Goal: Feedback & Contribution: Contribute content

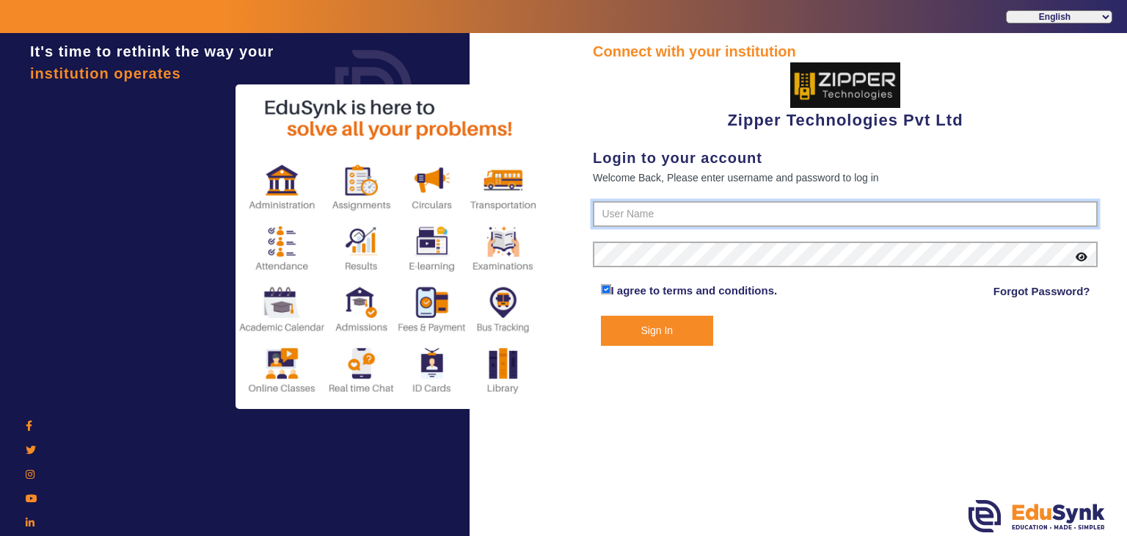
type input "1008790000"
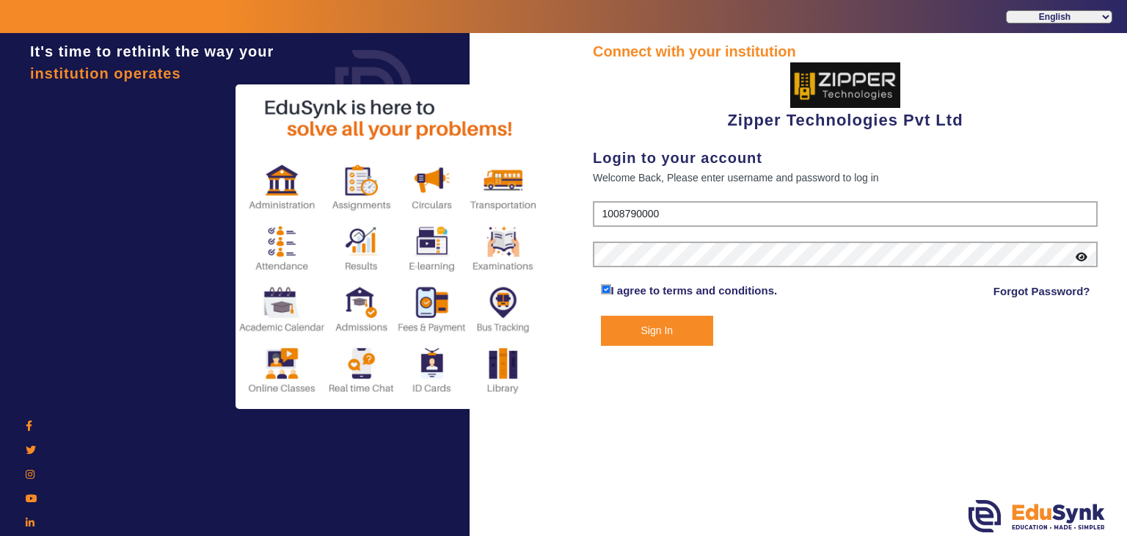
click at [647, 332] on button "Sign In" at bounding box center [657, 331] width 113 height 30
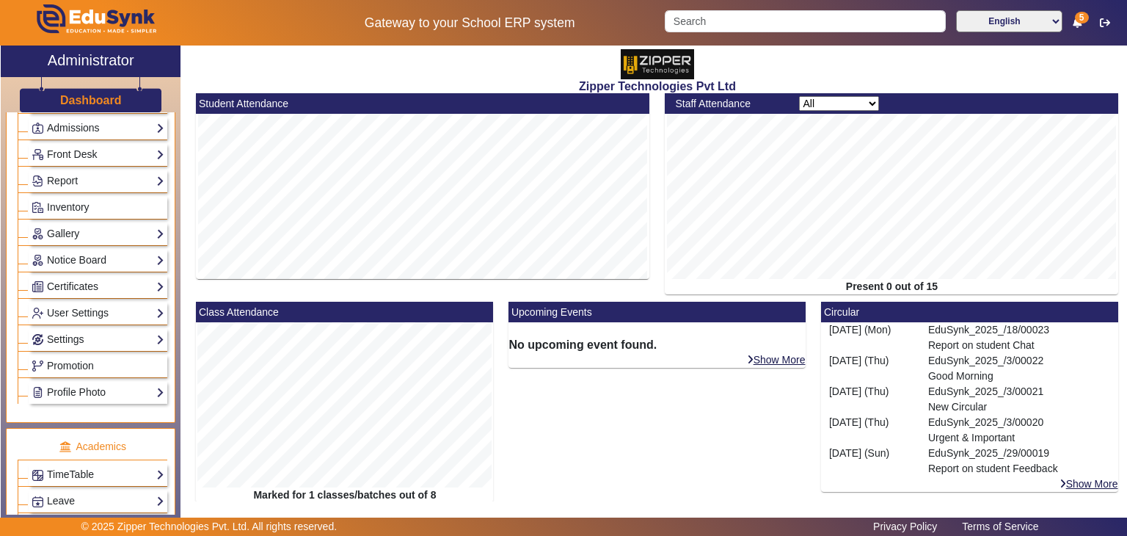
scroll to position [242, 0]
click at [84, 261] on link "Notice Board" at bounding box center [98, 261] width 133 height 17
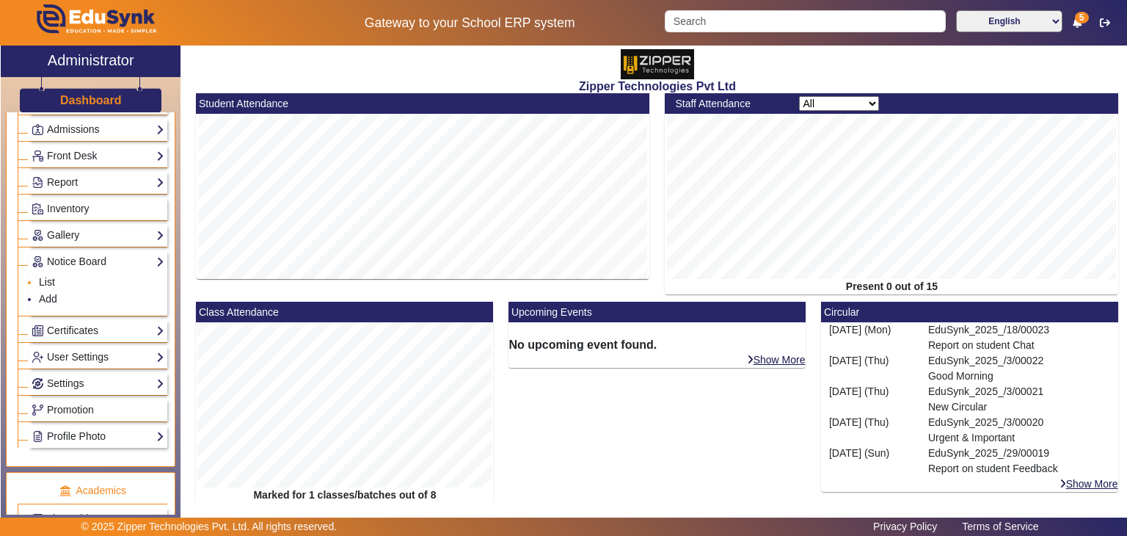
click at [45, 281] on link "List" at bounding box center [47, 282] width 16 height 12
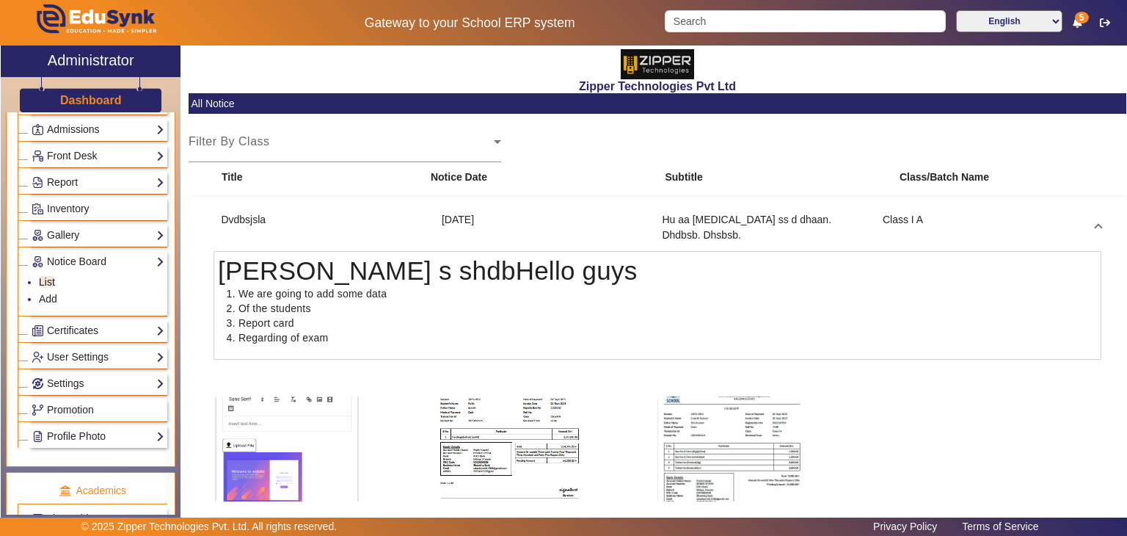
scroll to position [188, 0]
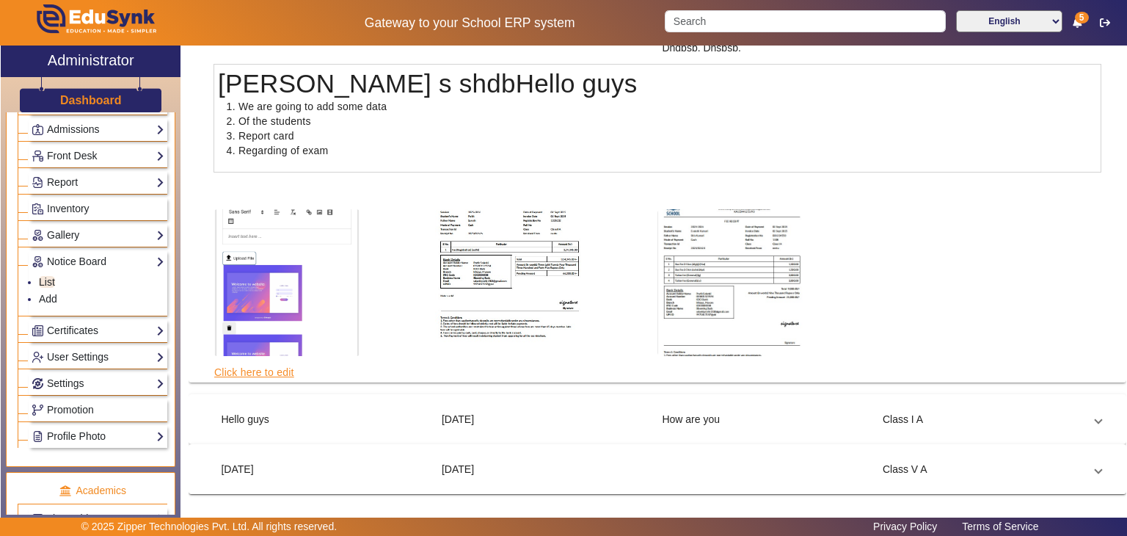
click at [265, 369] on link "Click here to edit" at bounding box center [254, 372] width 81 height 16
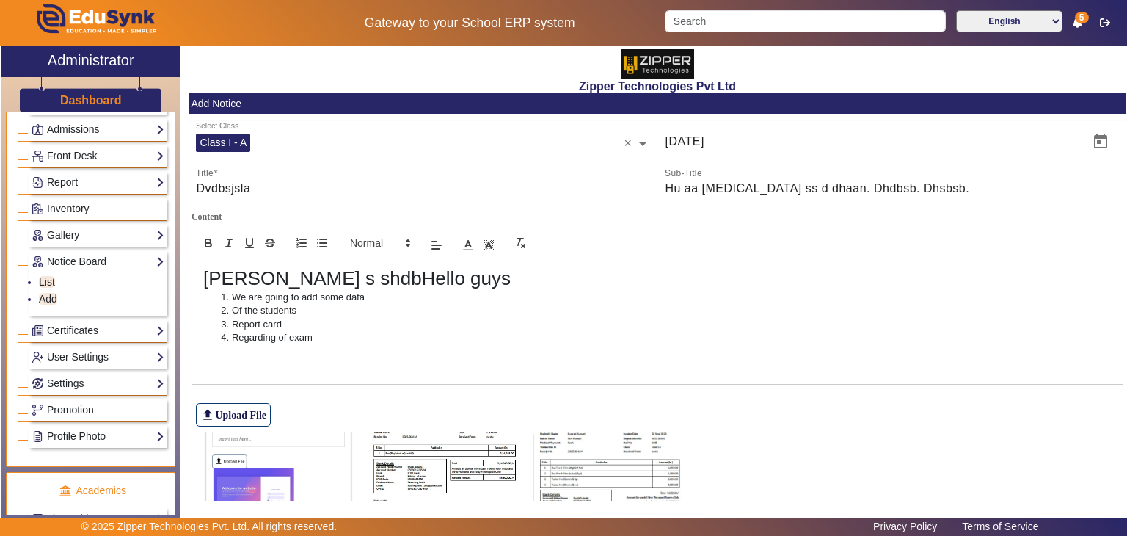
scroll to position [114, 0]
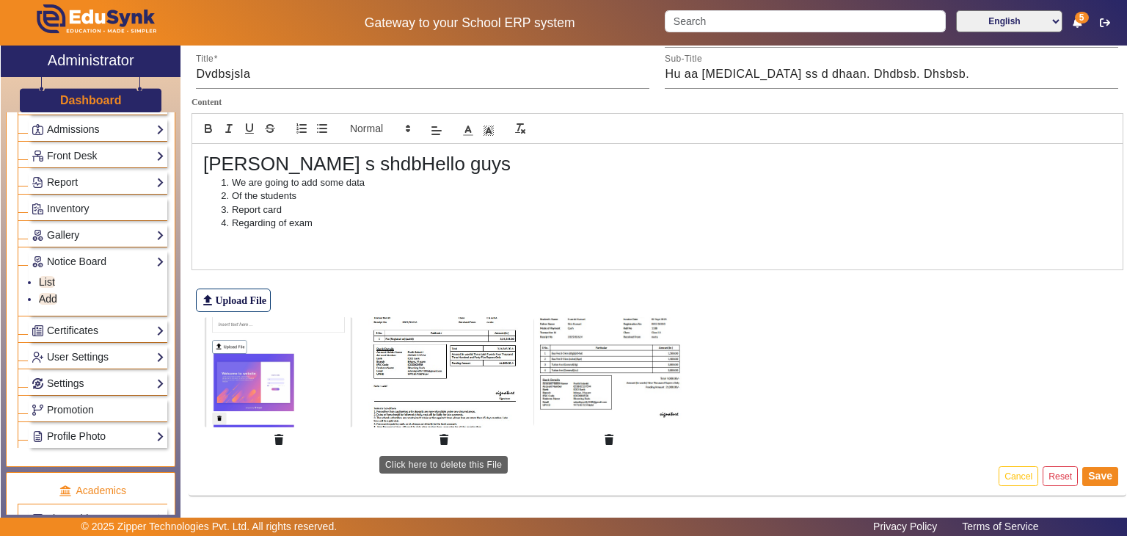
click at [440, 443] on button "button" at bounding box center [444, 439] width 26 height 25
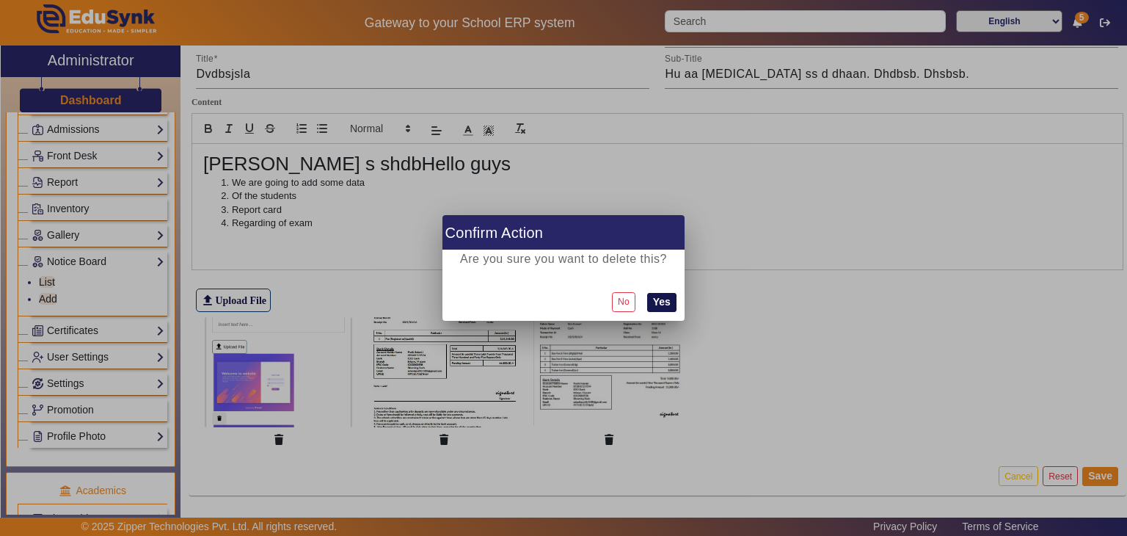
click at [658, 294] on button "Yes" at bounding box center [661, 302] width 29 height 19
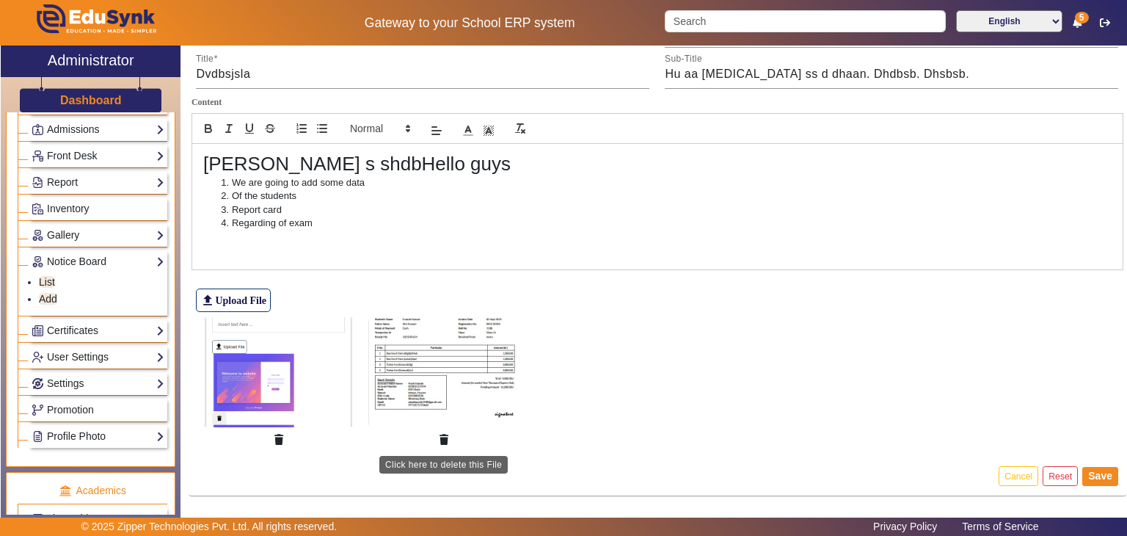
click at [450, 441] on button "button" at bounding box center [444, 439] width 26 height 25
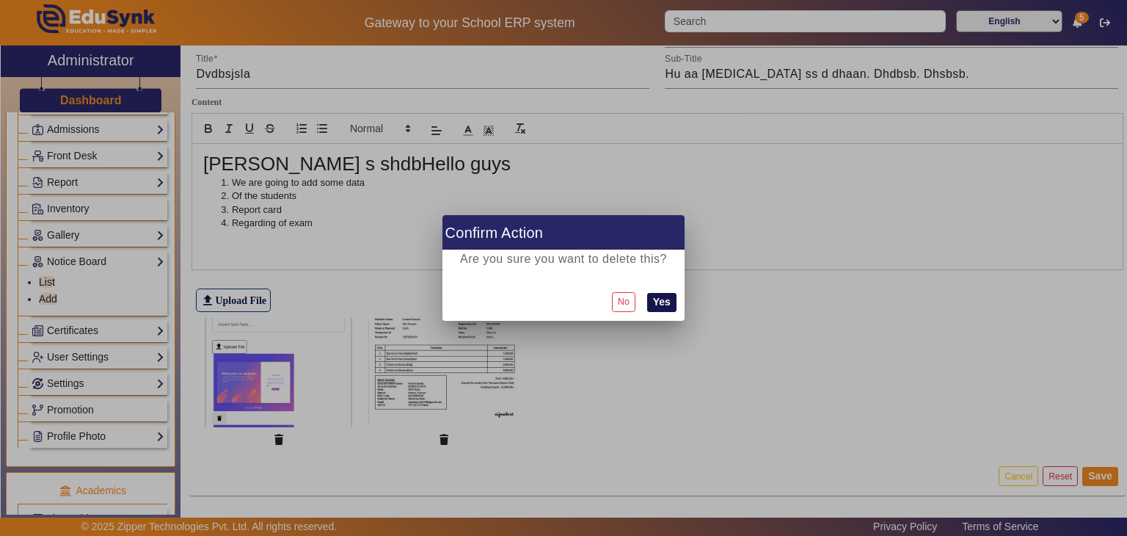
click at [664, 293] on button "Yes" at bounding box center [661, 302] width 29 height 19
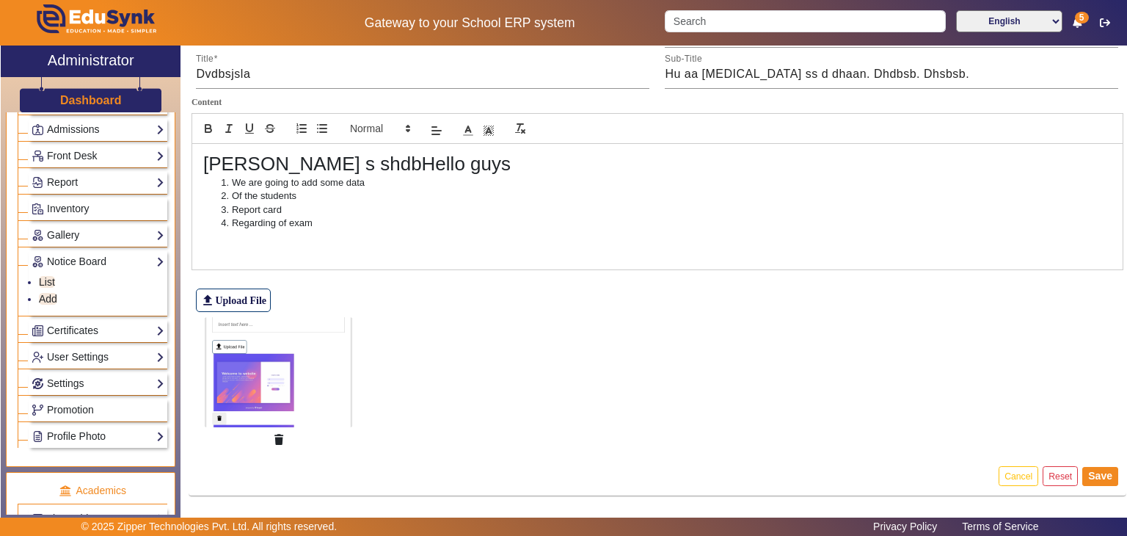
click at [299, 409] on img at bounding box center [278, 372] width 150 height 110
click at [272, 370] on img at bounding box center [278, 372] width 150 height 110
click at [272, 438] on button "button" at bounding box center [279, 439] width 26 height 25
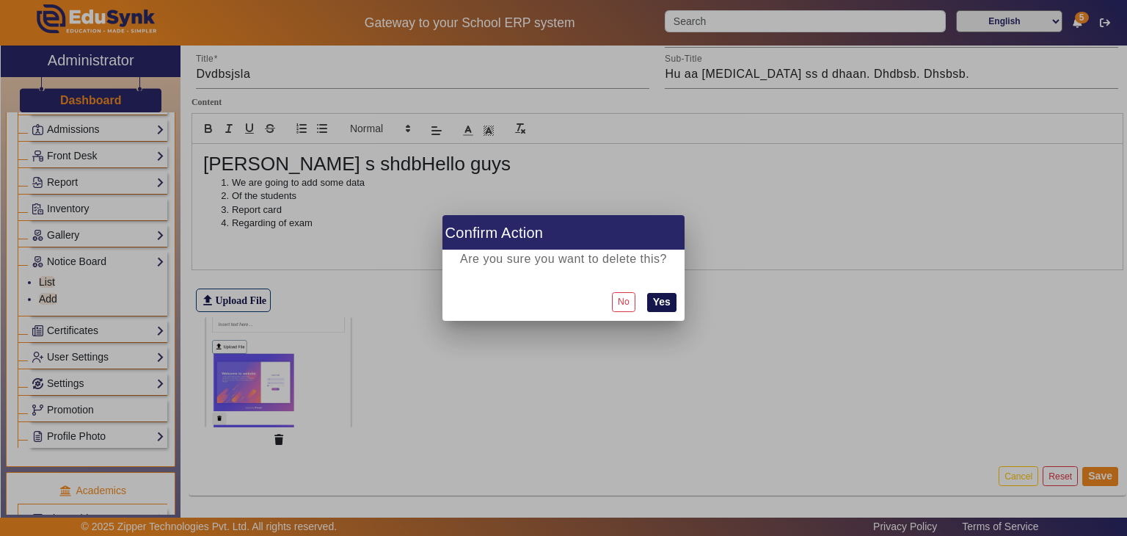
click at [672, 300] on button "Yes" at bounding box center [661, 302] width 29 height 19
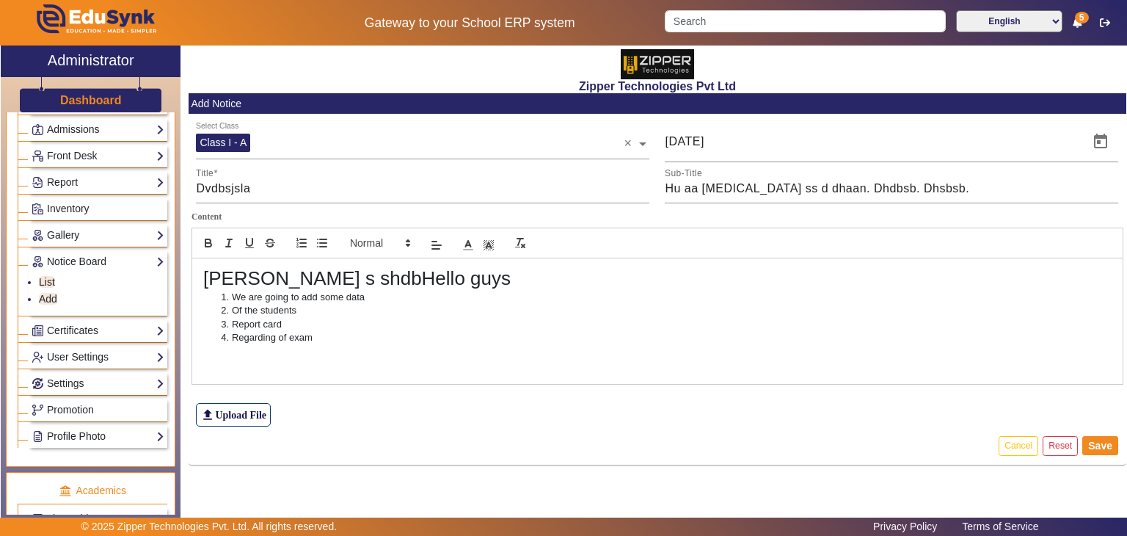
scroll to position [0, 0]
click at [239, 418] on label "file_upload Upload File" at bounding box center [233, 414] width 75 height 23
click at [0, 0] on input "file_upload Upload File" at bounding box center [0, 0] width 0 height 0
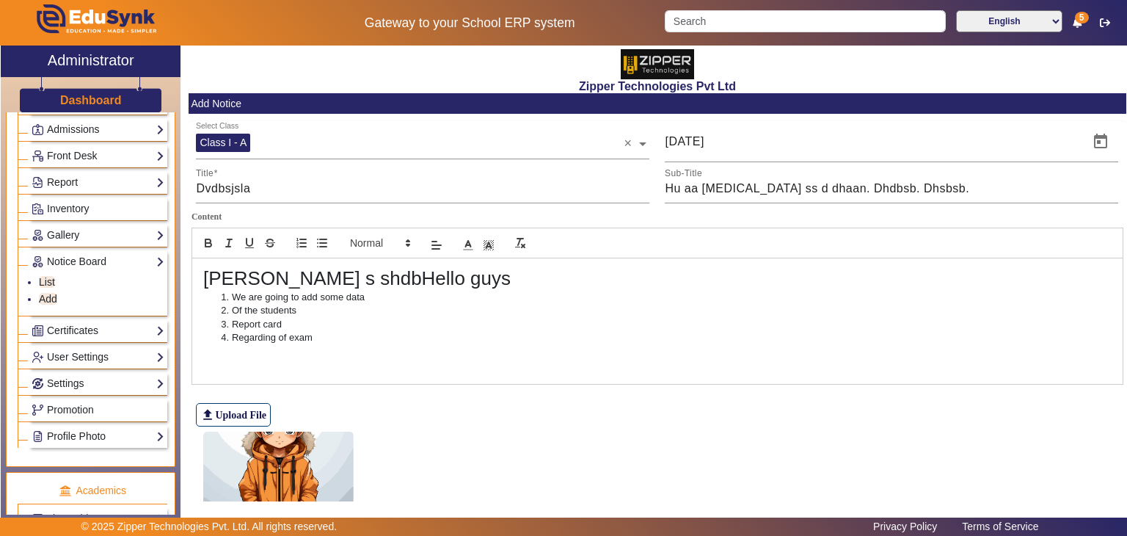
scroll to position [114, 0]
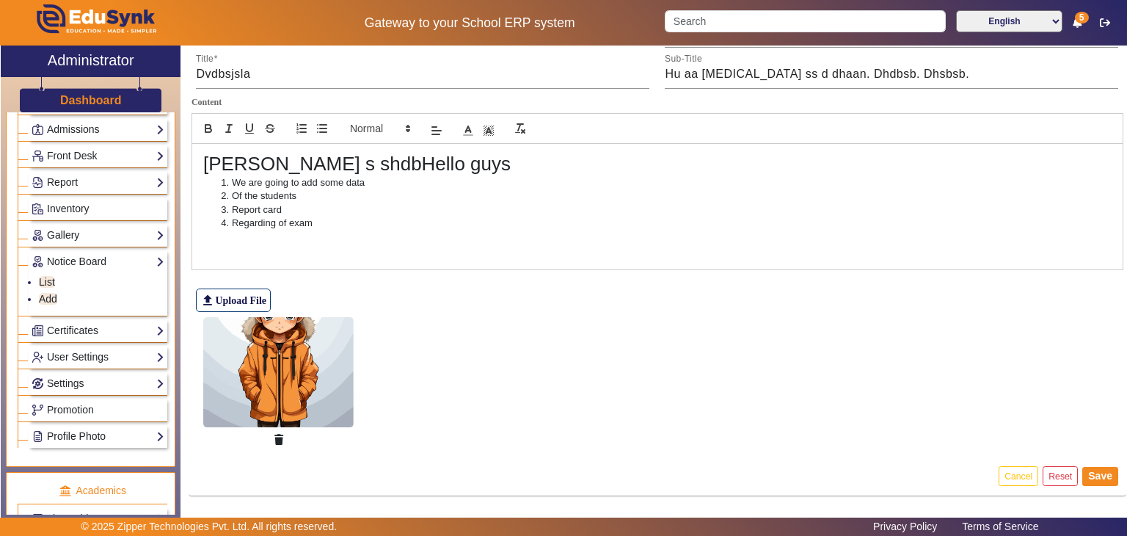
click at [272, 382] on img at bounding box center [278, 372] width 150 height 110
click at [248, 291] on label "file_upload Upload File" at bounding box center [233, 299] width 75 height 23
click at [0, 0] on input "file_upload Upload File" at bounding box center [0, 0] width 0 height 0
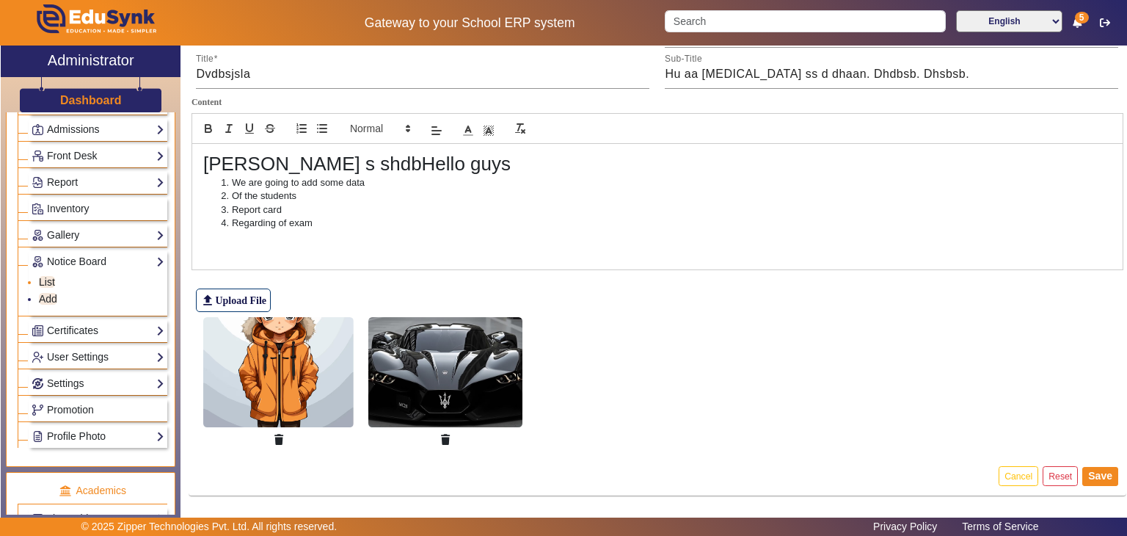
click at [48, 283] on link "List" at bounding box center [47, 282] width 16 height 12
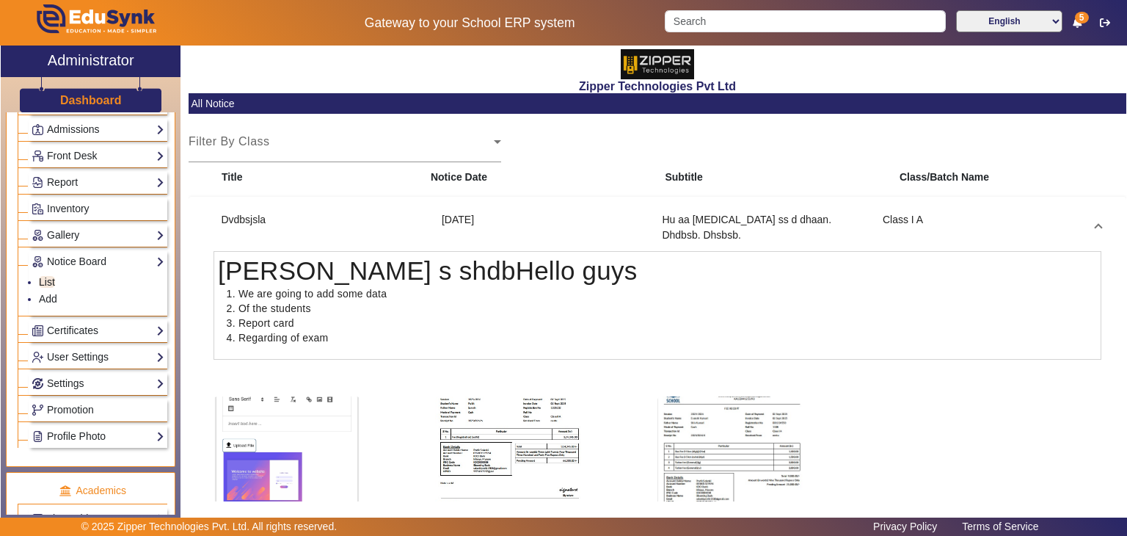
scroll to position [188, 0]
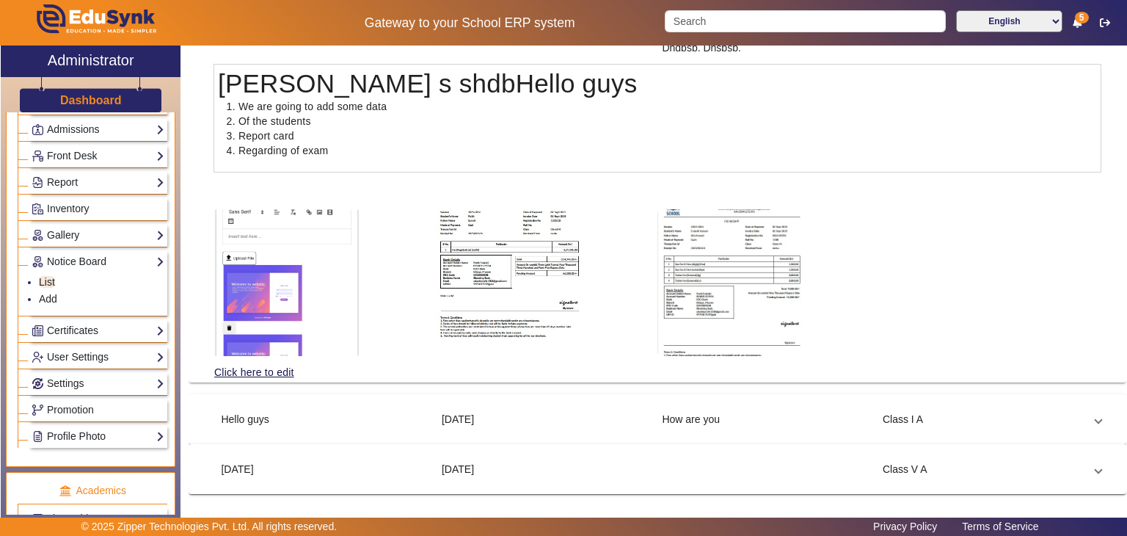
click at [294, 437] on mat-expansion-panel "Hello guys [DATE] How are you Class I A we are going to announce that [DATE] ou…" at bounding box center [658, 419] width 938 height 50
click at [291, 426] on div "Hello guys" at bounding box center [324, 419] width 221 height 15
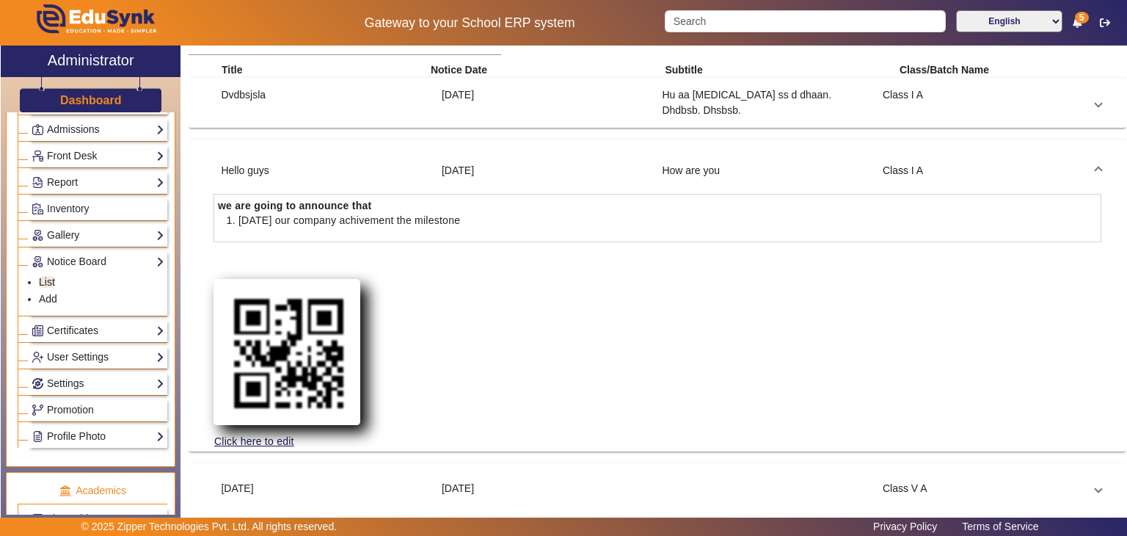
scroll to position [126, 0]
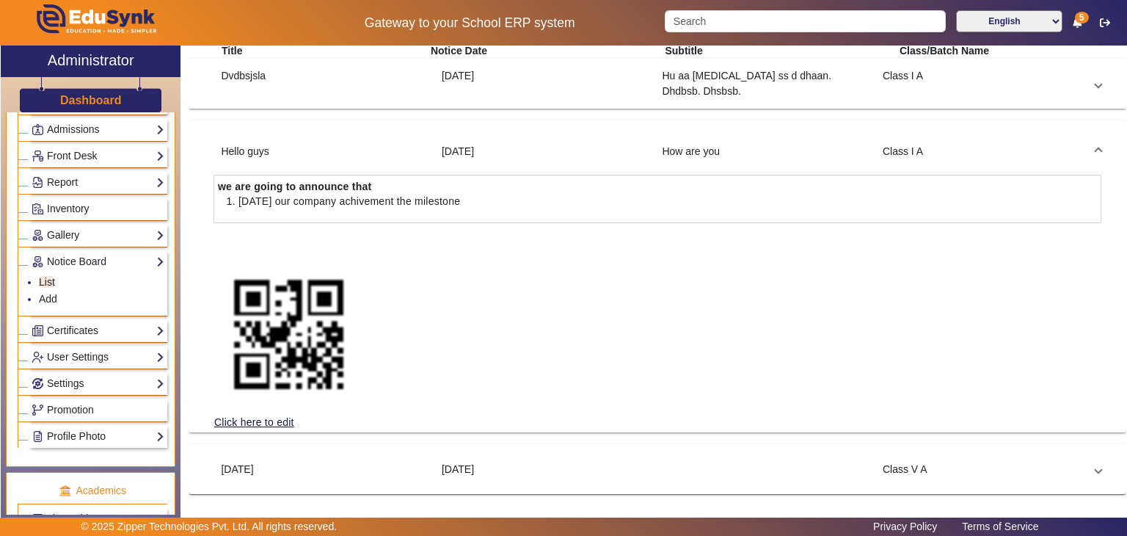
click at [360, 462] on div "[DATE]" at bounding box center [324, 469] width 221 height 15
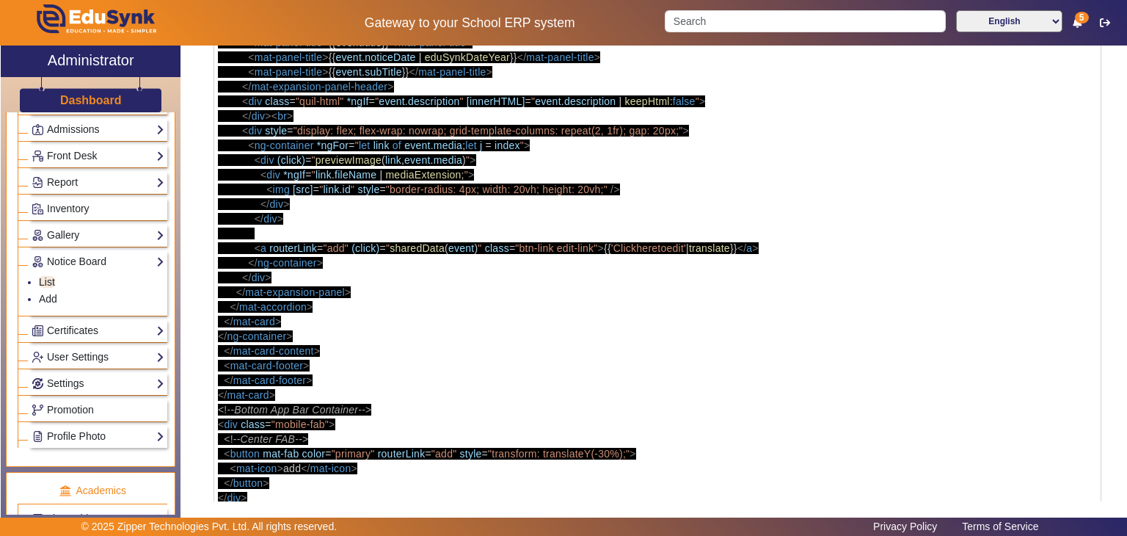
scroll to position [1060, 0]
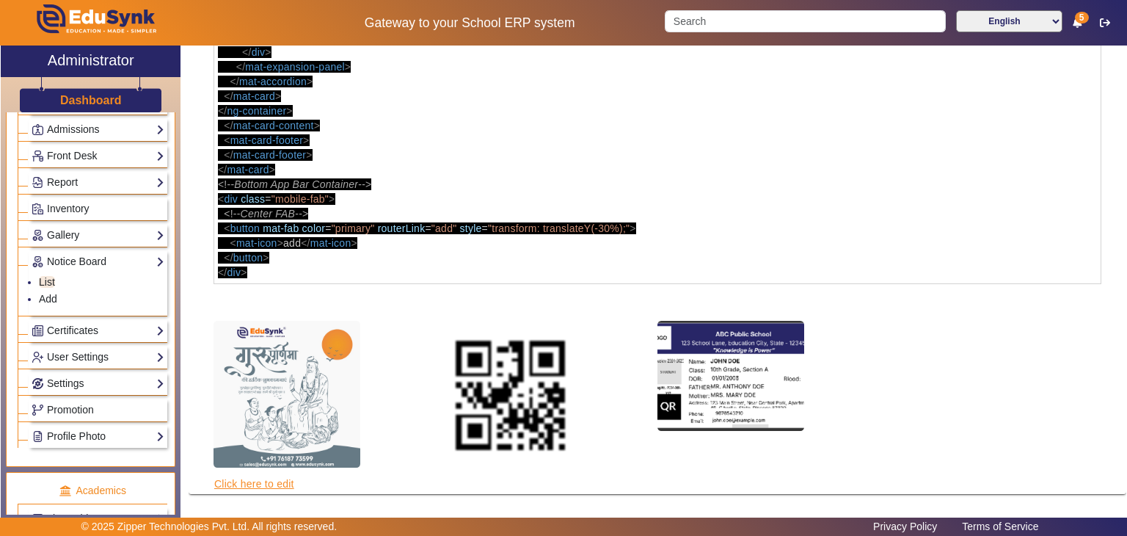
click at [259, 482] on link "Click here to edit" at bounding box center [254, 484] width 81 height 16
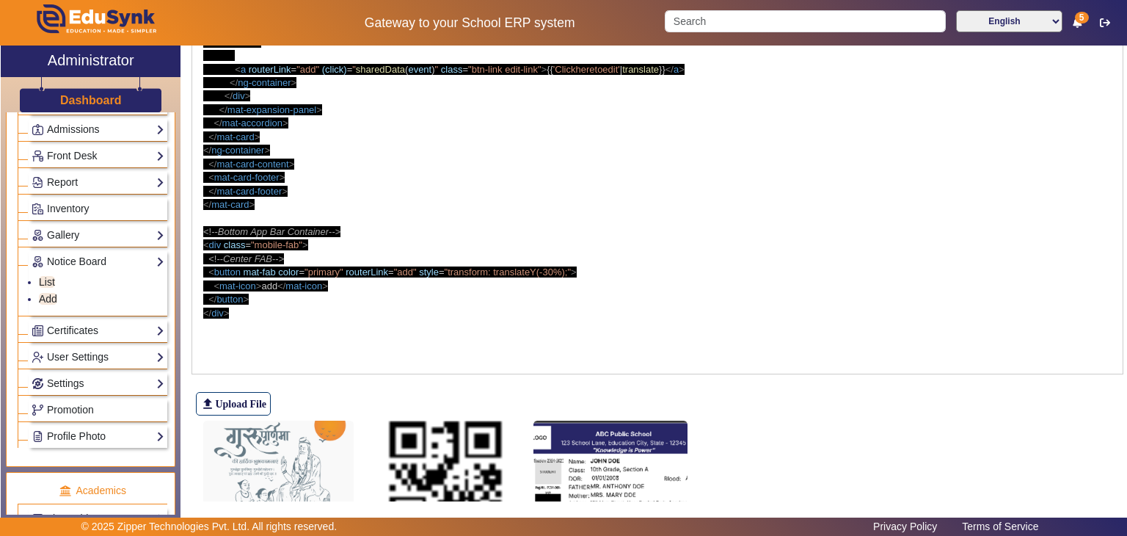
scroll to position [884, 0]
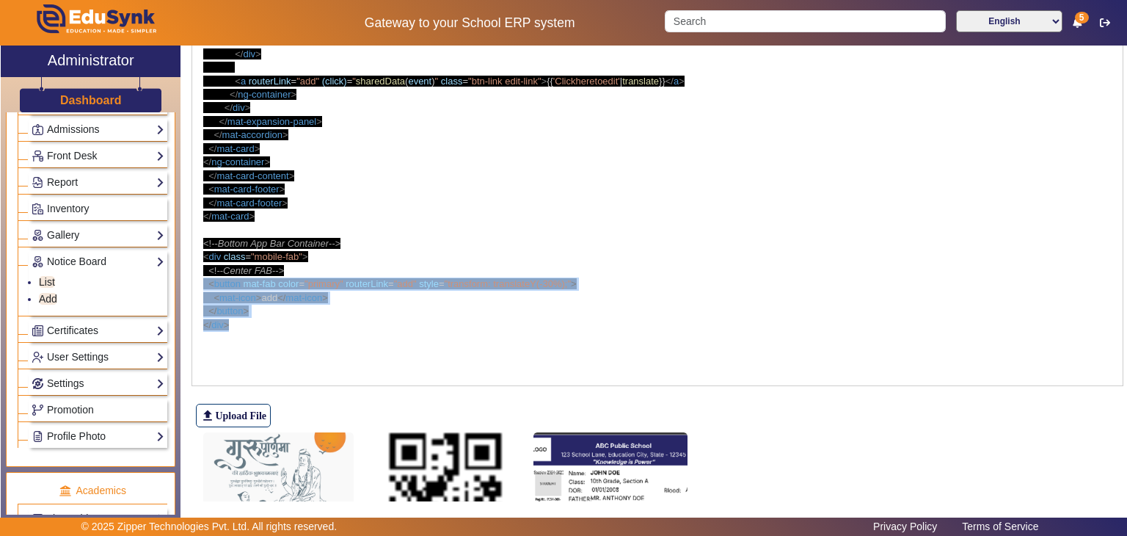
drag, startPoint x: 470, startPoint y: 323, endPoint x: 309, endPoint y: 276, distance: 167.4
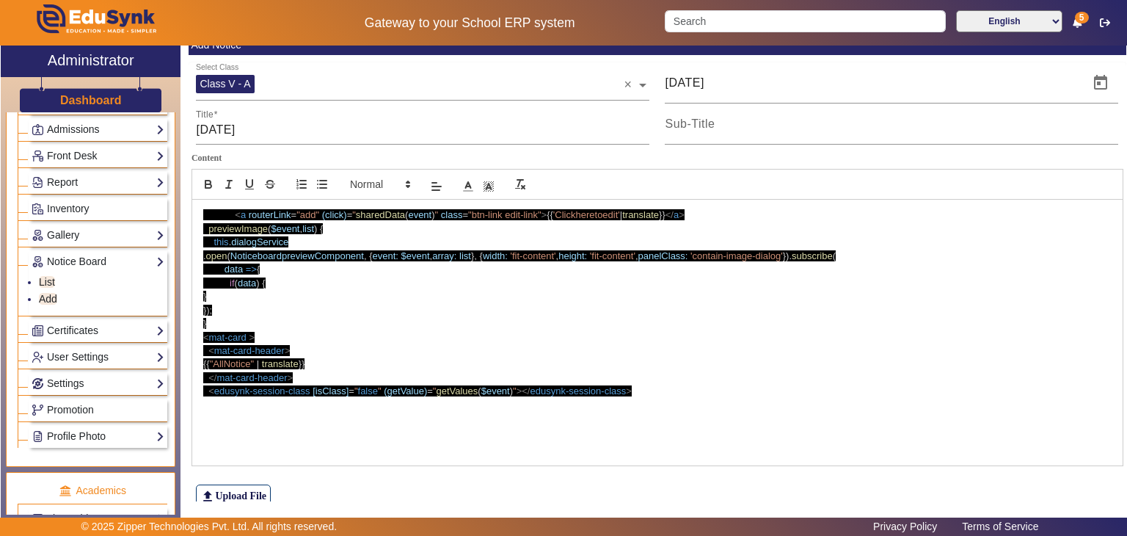
scroll to position [254, 0]
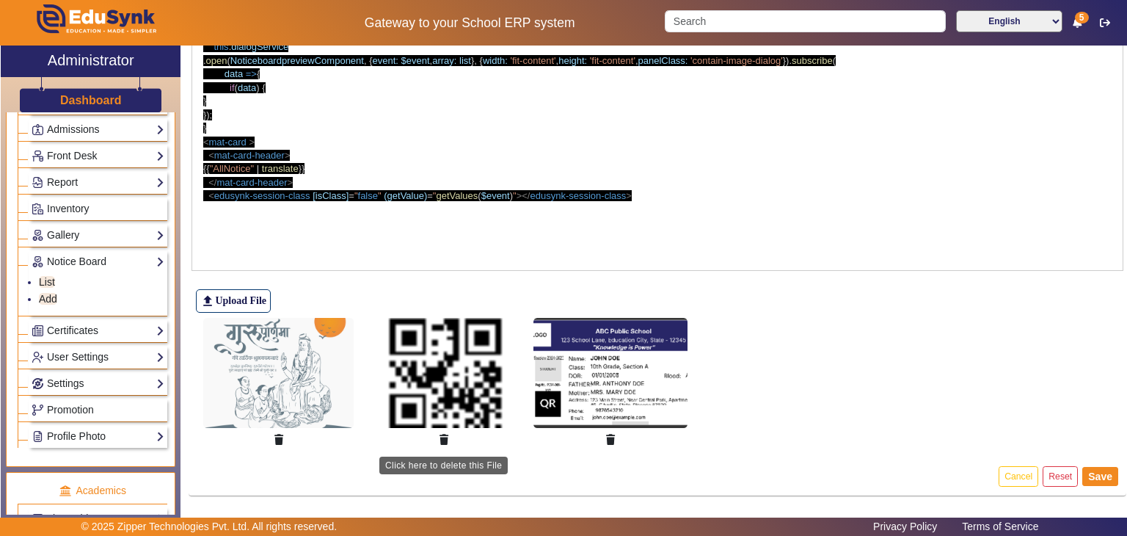
click at [448, 437] on icon "button" at bounding box center [444, 439] width 9 height 10
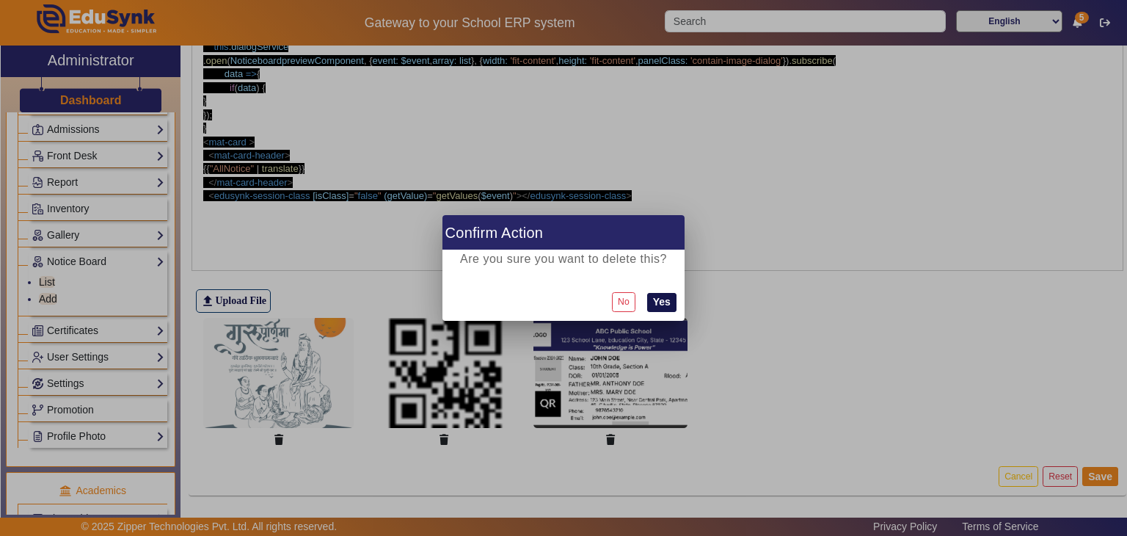
click at [670, 310] on button "Yes" at bounding box center [661, 302] width 29 height 19
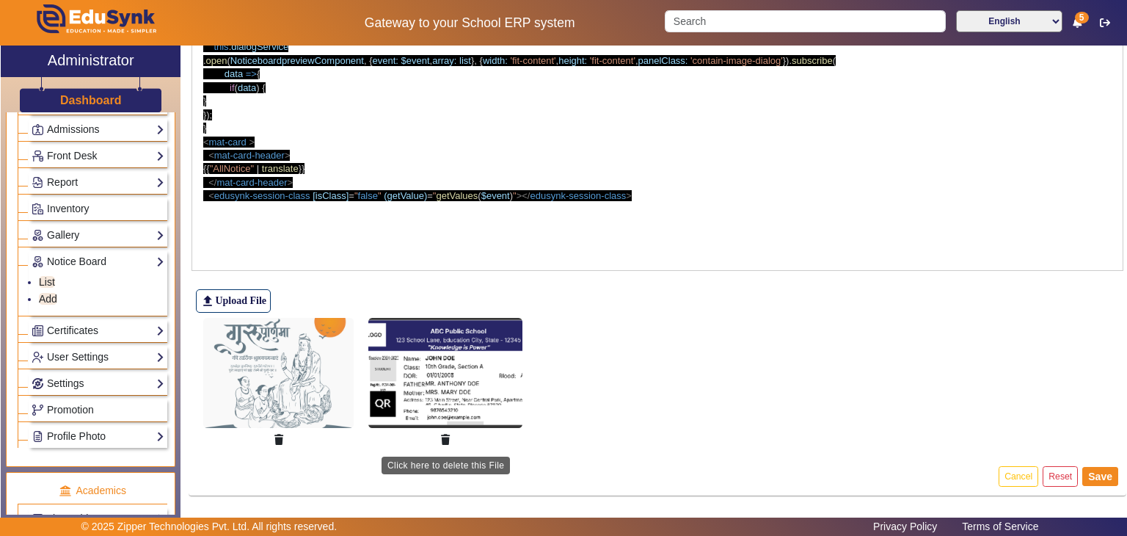
click at [449, 437] on icon "button" at bounding box center [445, 439] width 9 height 10
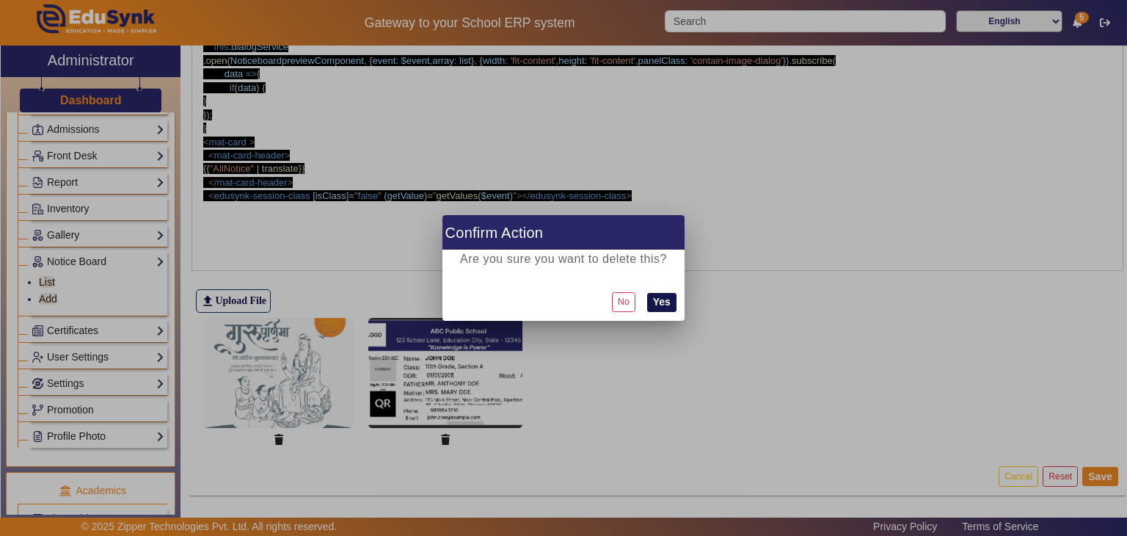
click at [675, 304] on button "Yes" at bounding box center [661, 302] width 29 height 19
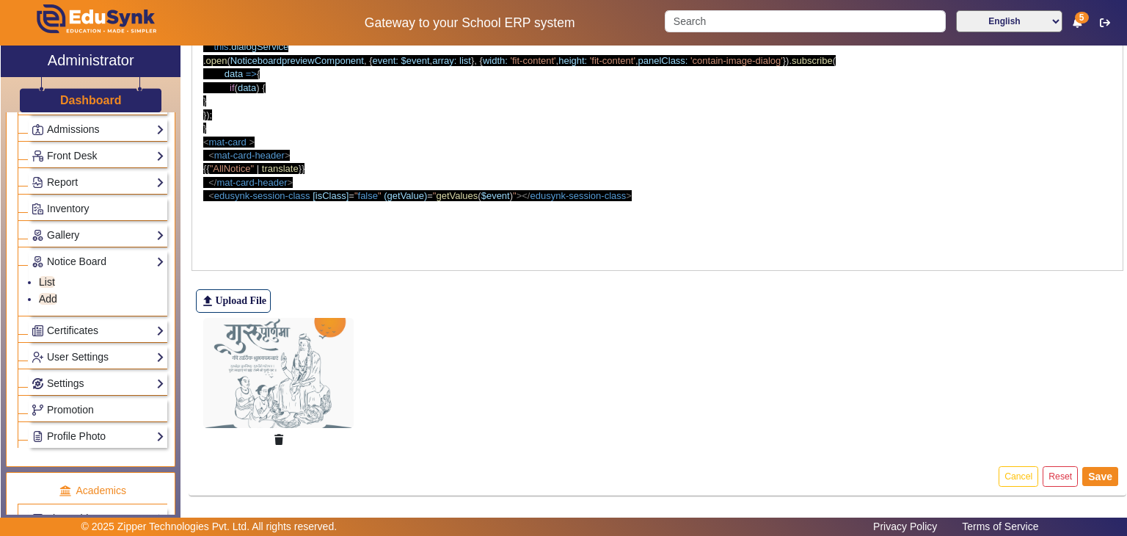
click at [283, 376] on img at bounding box center [278, 373] width 150 height 110
click at [1088, 473] on button "Save" at bounding box center [1101, 476] width 36 height 19
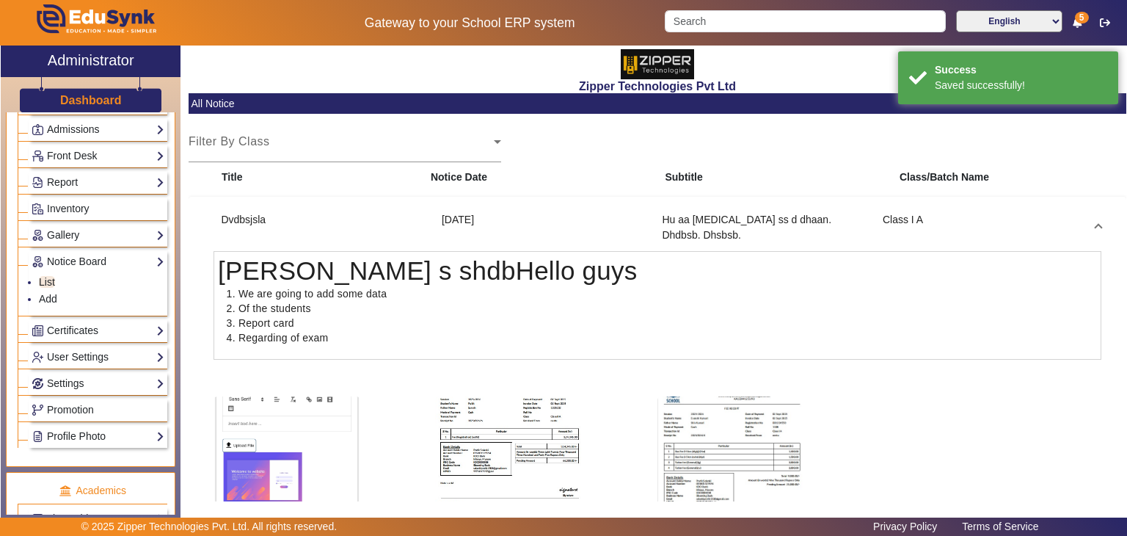
scroll to position [188, 0]
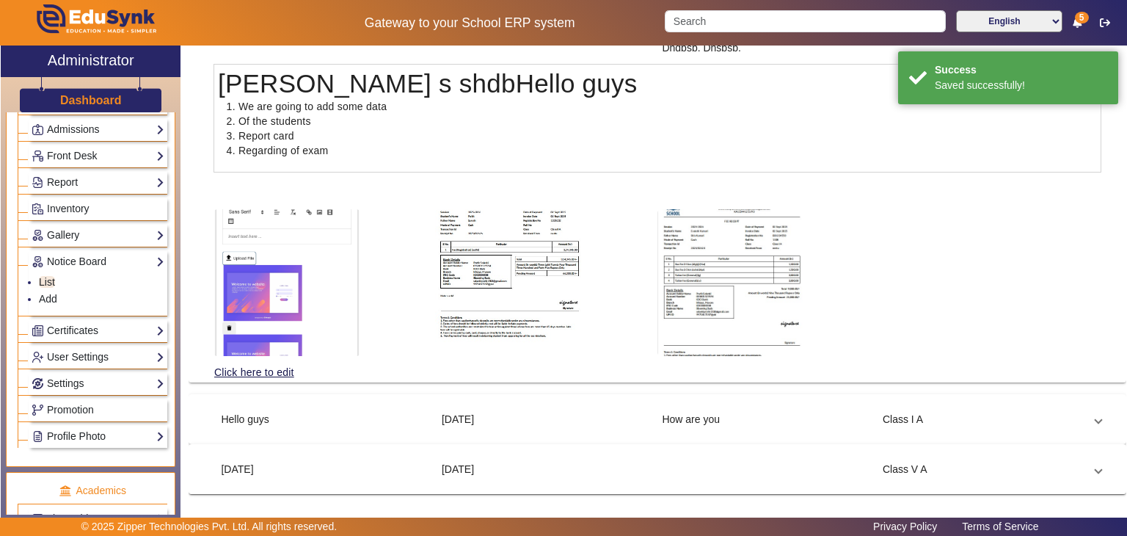
click at [434, 402] on mat-expansion-panel-header "Hello guys [DATE] How are you Class I A" at bounding box center [657, 418] width 923 height 35
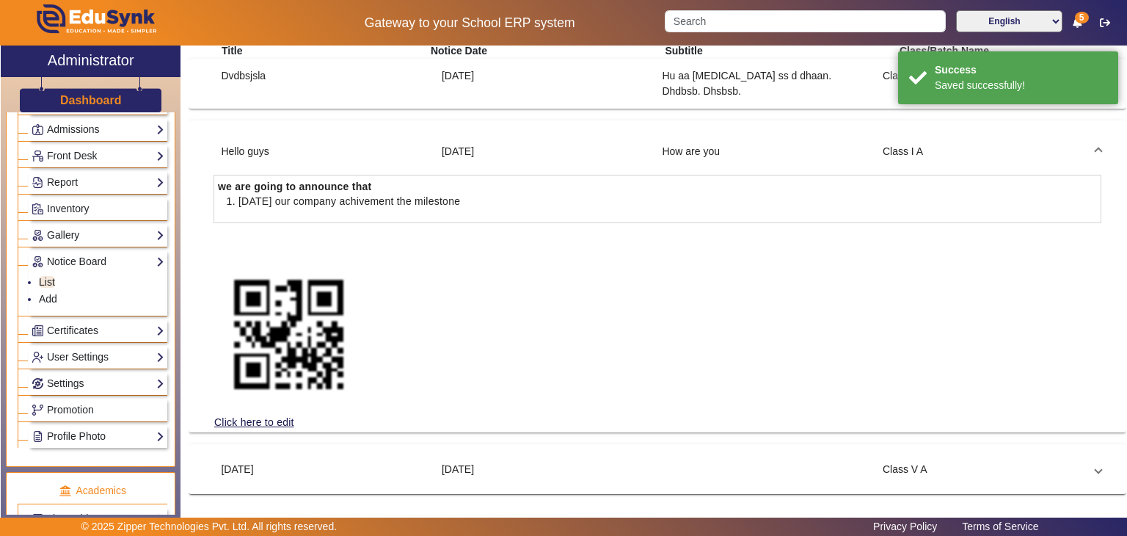
scroll to position [126, 0]
click at [284, 419] on link "Click here to edit" at bounding box center [254, 422] width 81 height 16
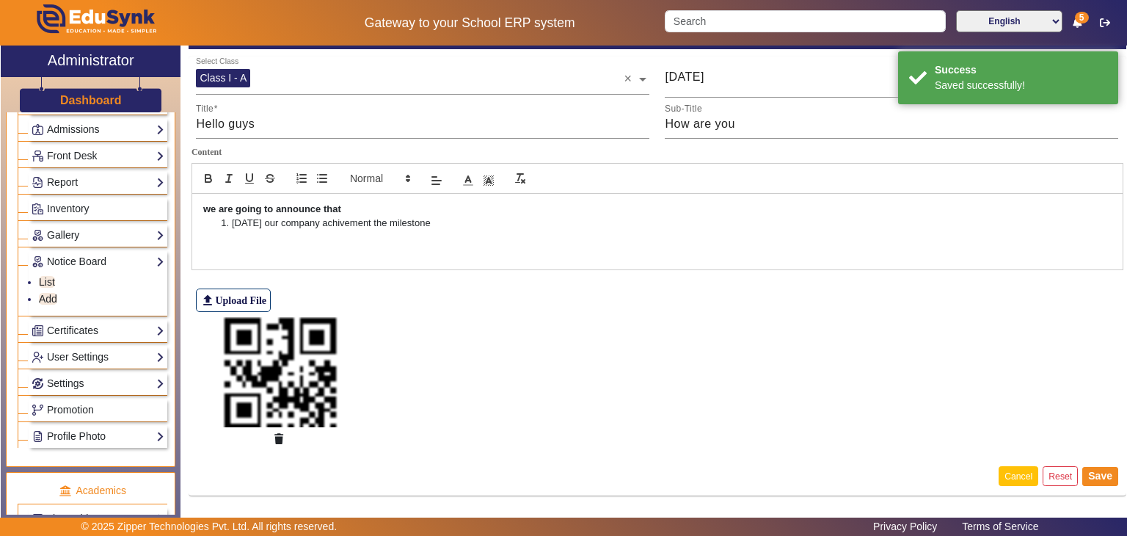
click at [1014, 470] on button "Cancel" at bounding box center [1019, 476] width 40 height 20
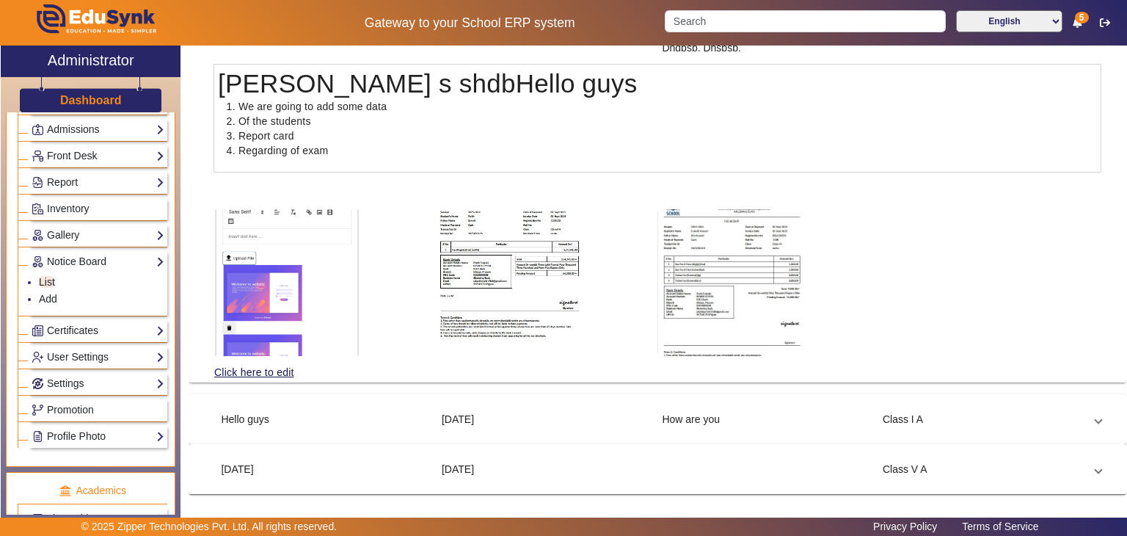
click at [274, 426] on div "Hello guys" at bounding box center [324, 419] width 221 height 15
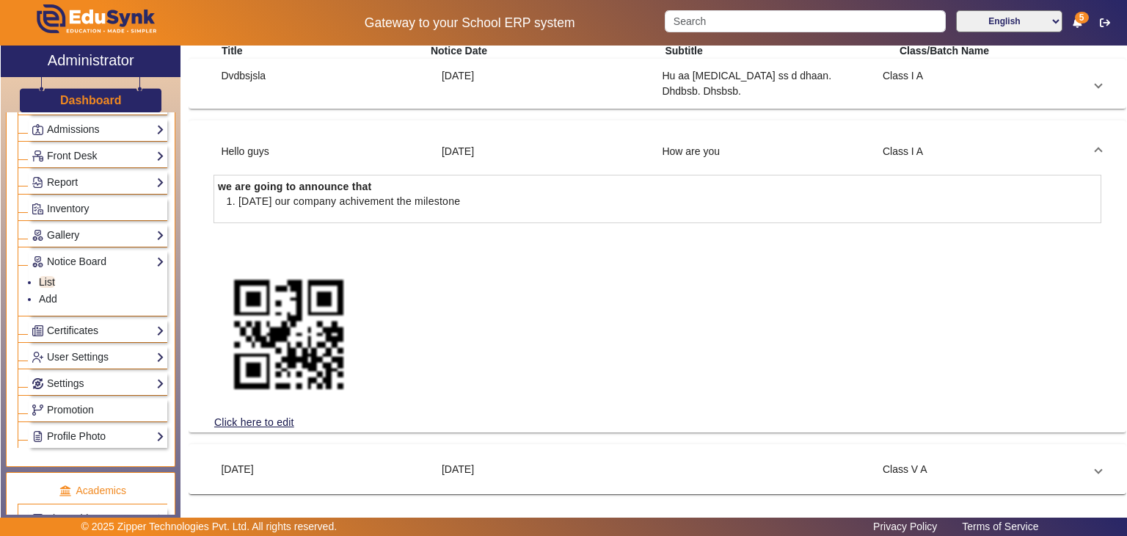
scroll to position [126, 0]
click at [239, 414] on link "Click here to edit" at bounding box center [254, 422] width 81 height 16
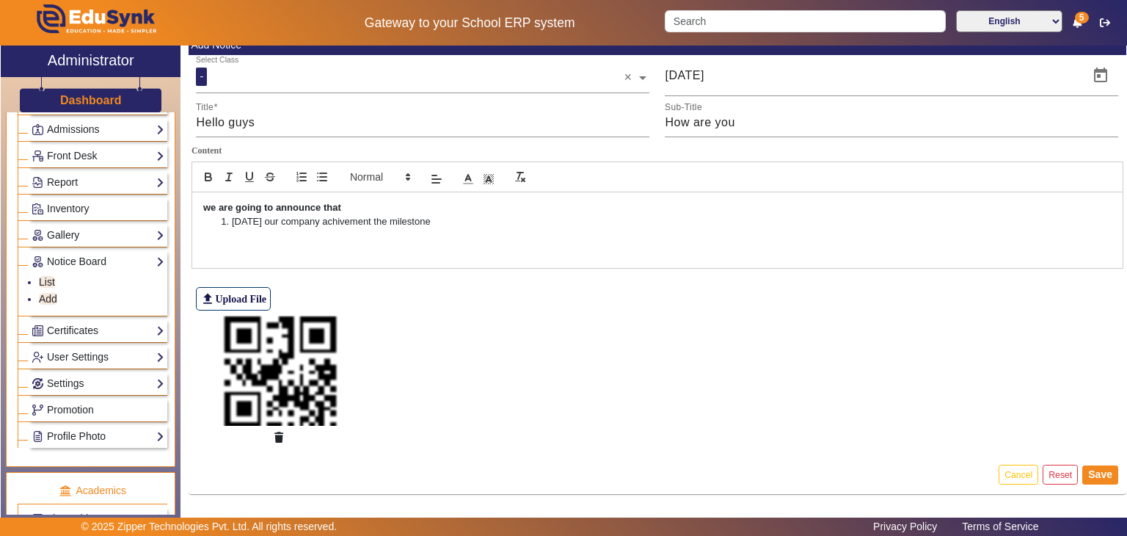
scroll to position [65, 0]
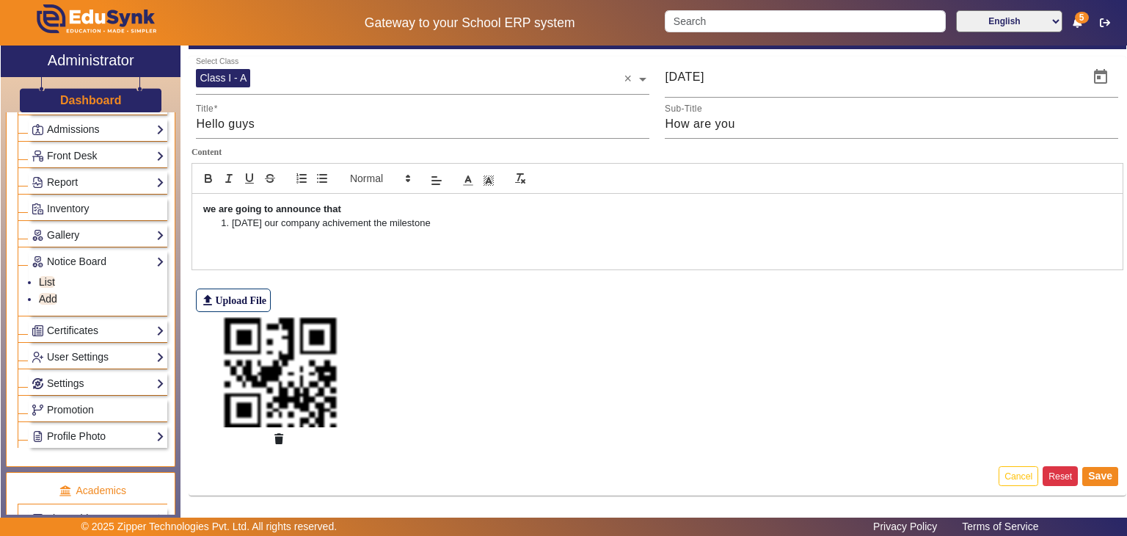
click at [1063, 466] on button "Reset" at bounding box center [1060, 476] width 35 height 20
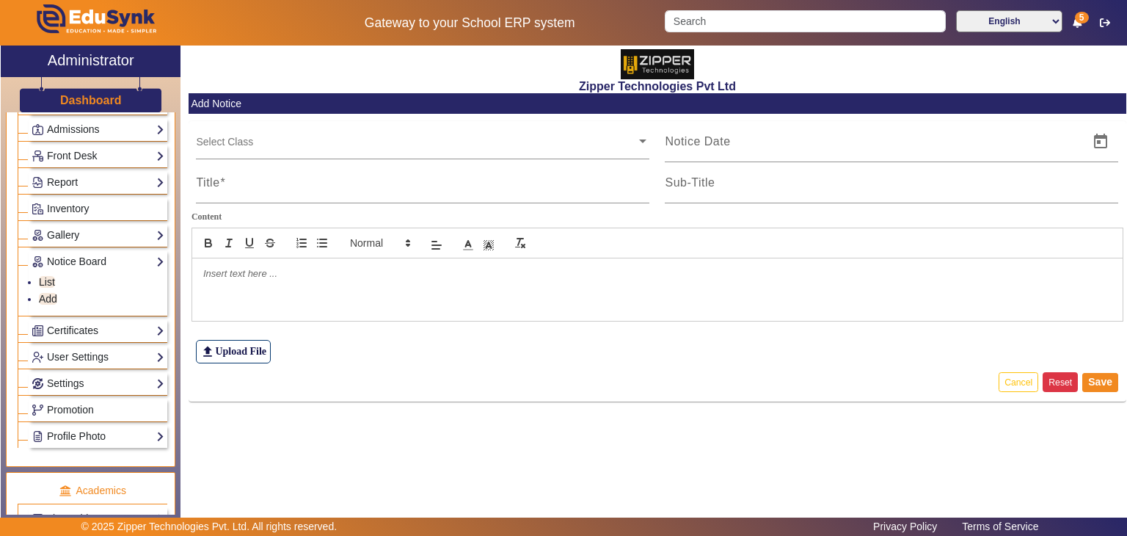
scroll to position [0, 0]
click at [1110, 382] on button "Save" at bounding box center [1101, 382] width 36 height 19
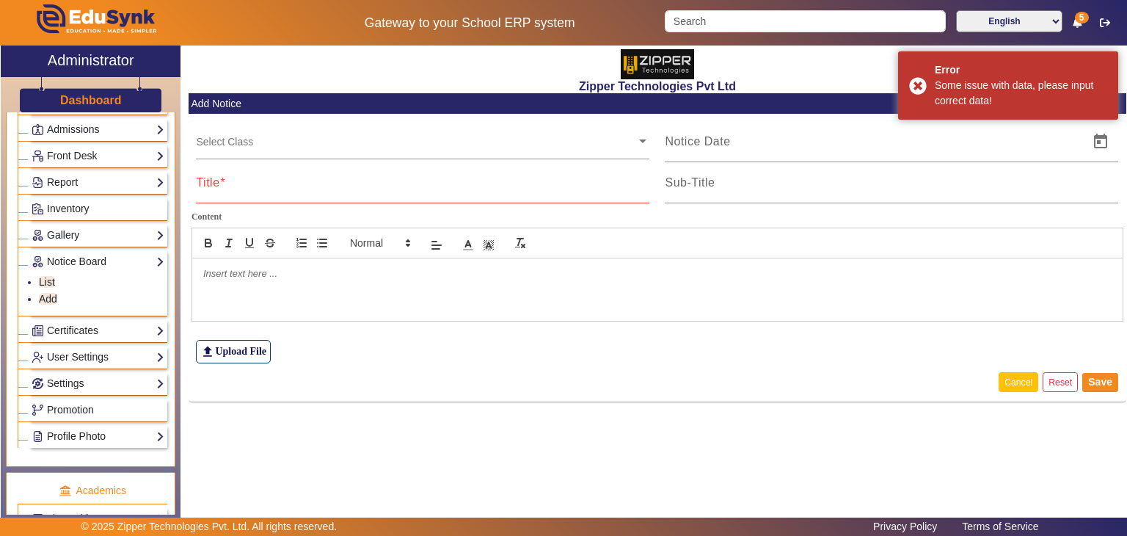
click at [1027, 377] on button "Cancel" at bounding box center [1019, 382] width 40 height 20
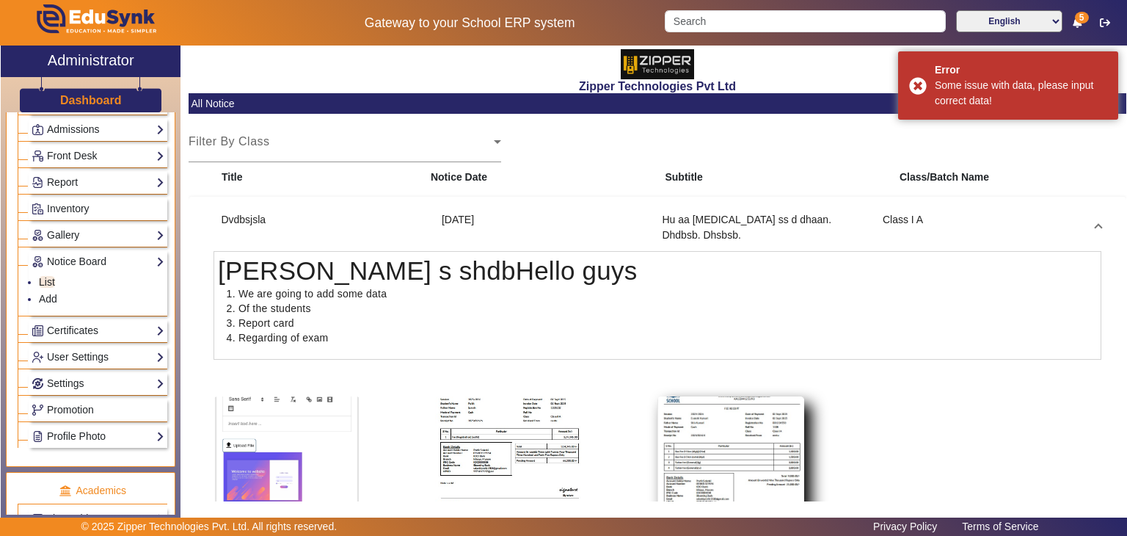
scroll to position [188, 0]
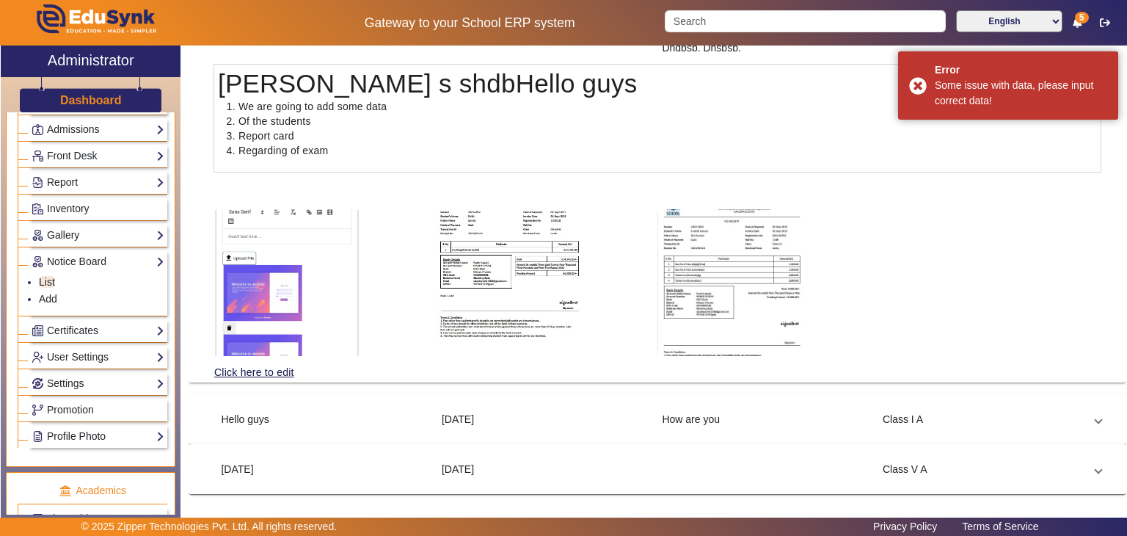
click at [567, 435] on mat-expansion-panel-header "Hello guys [DATE] How are you Class I A" at bounding box center [657, 418] width 923 height 35
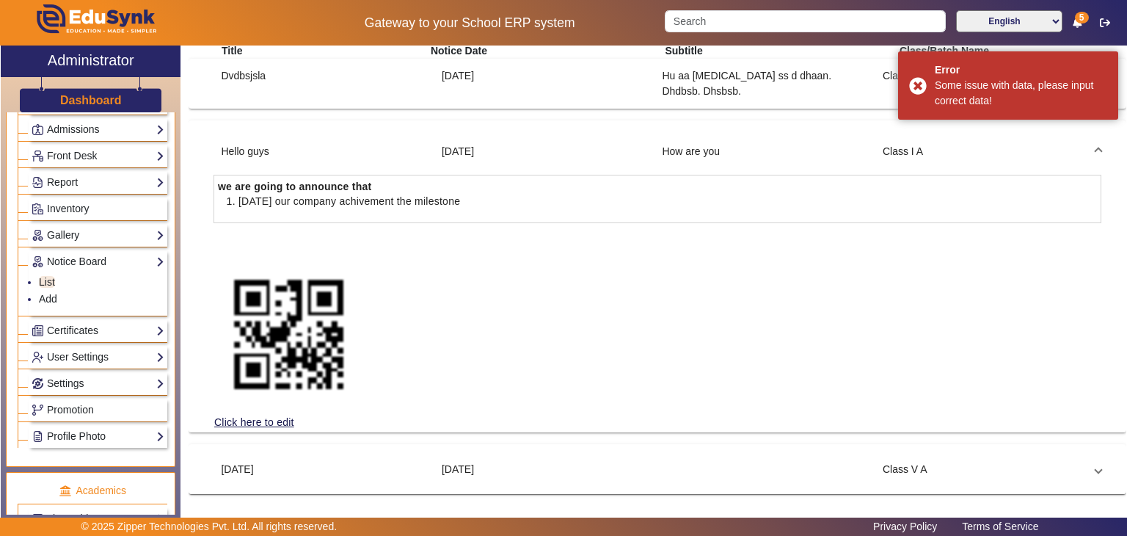
scroll to position [126, 0]
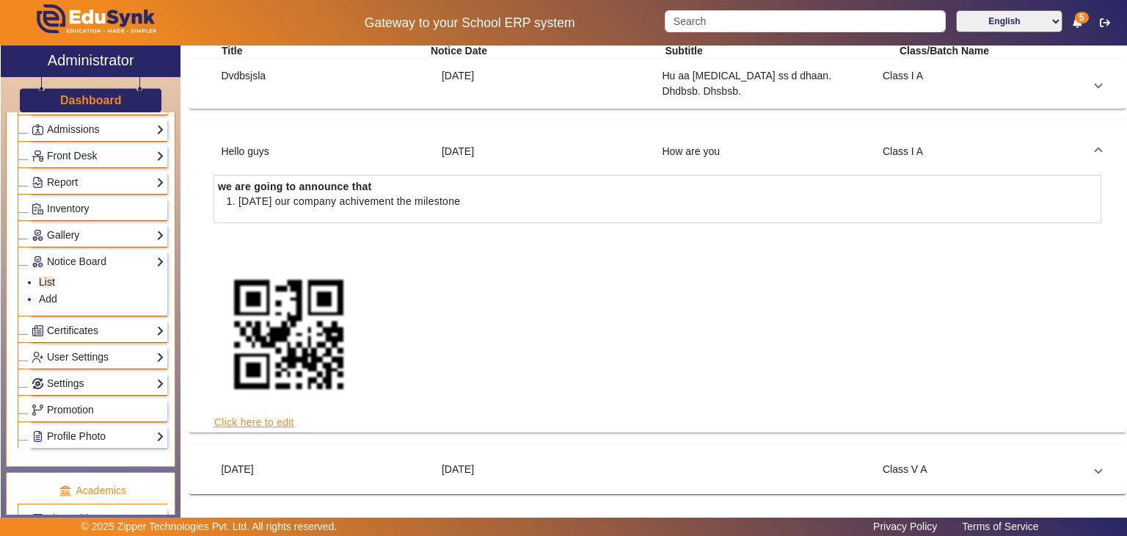
click at [272, 423] on link "Click here to edit" at bounding box center [254, 422] width 81 height 16
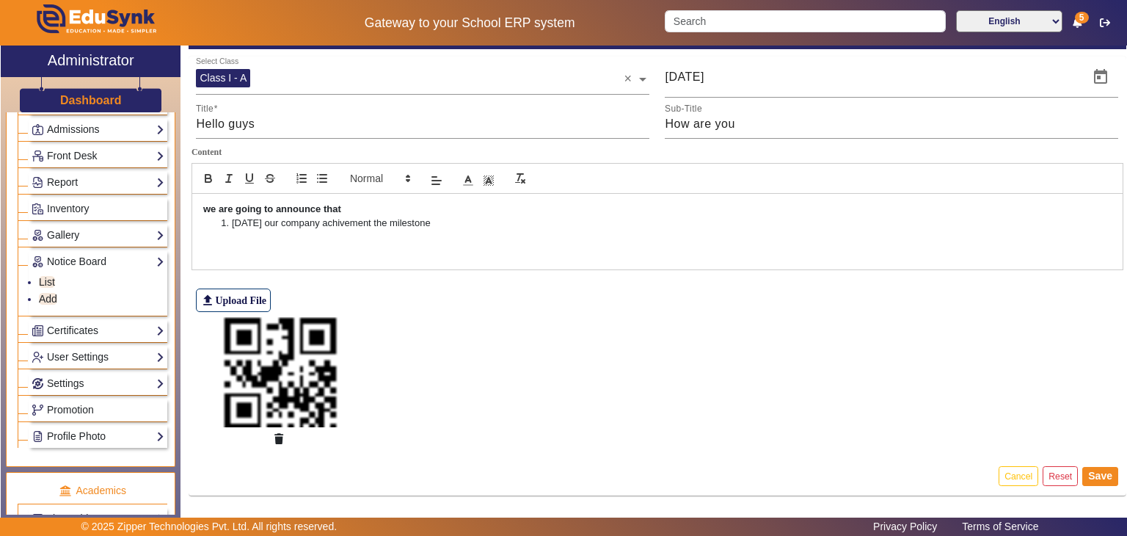
scroll to position [65, 0]
click at [283, 435] on icon "button" at bounding box center [278, 439] width 9 height 10
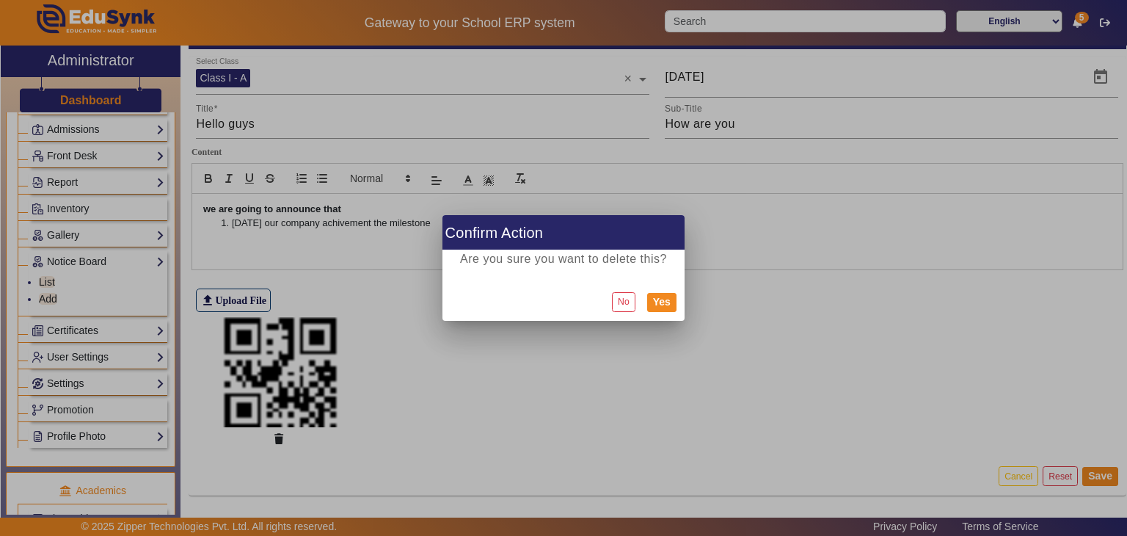
click at [644, 296] on div "No Yes" at bounding box center [564, 302] width 242 height 38
click at [659, 303] on button "Yes" at bounding box center [661, 302] width 29 height 19
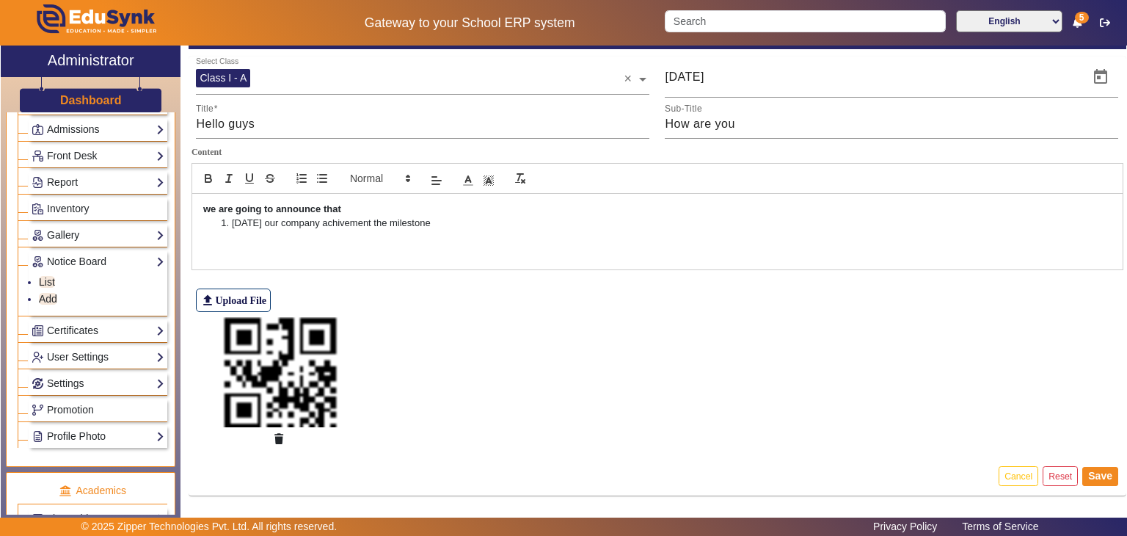
scroll to position [0, 0]
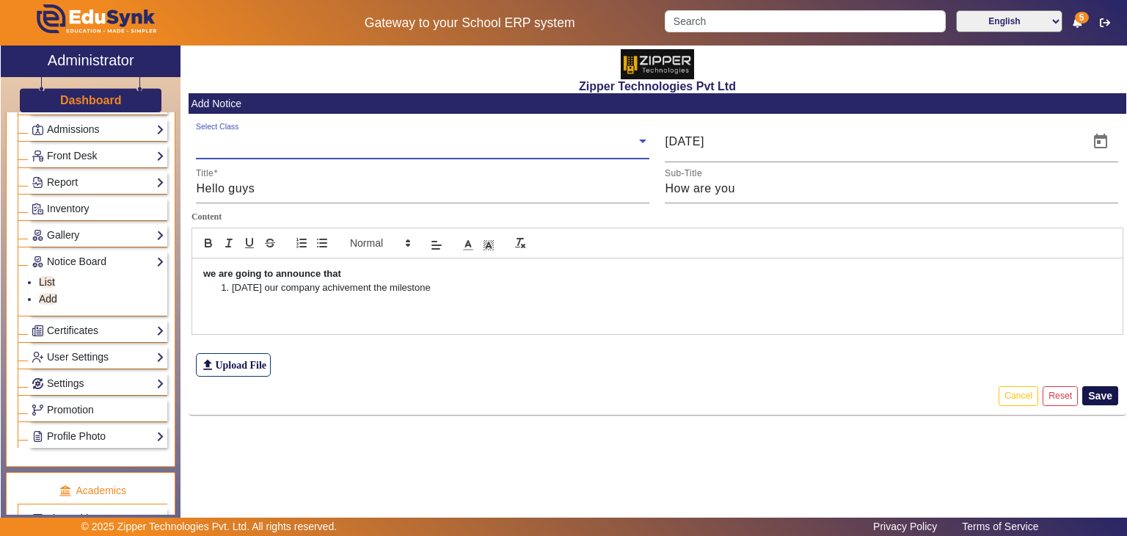
click at [1092, 396] on button "Save" at bounding box center [1101, 395] width 36 height 19
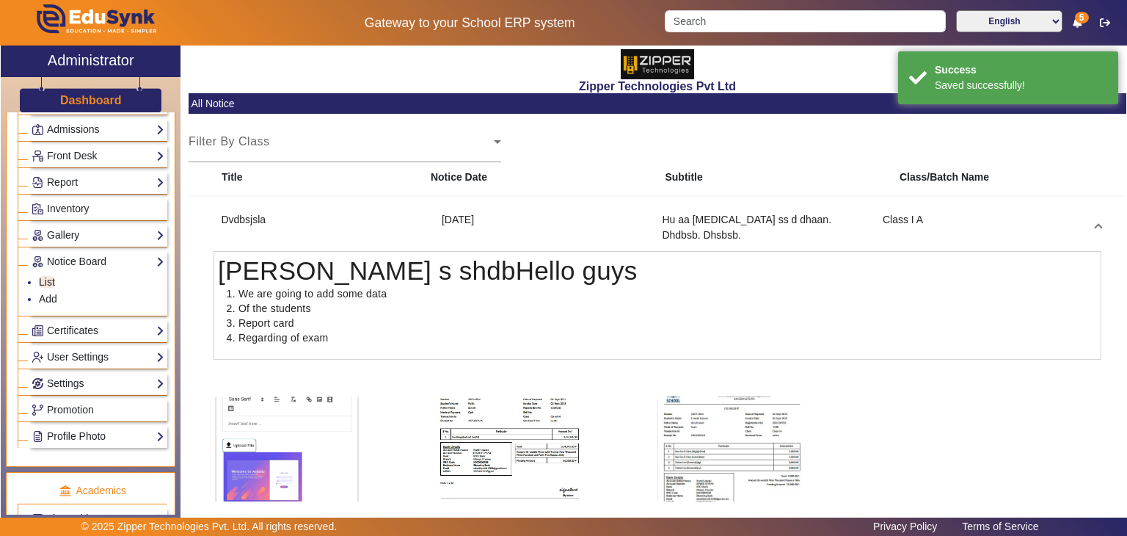
scroll to position [188, 0]
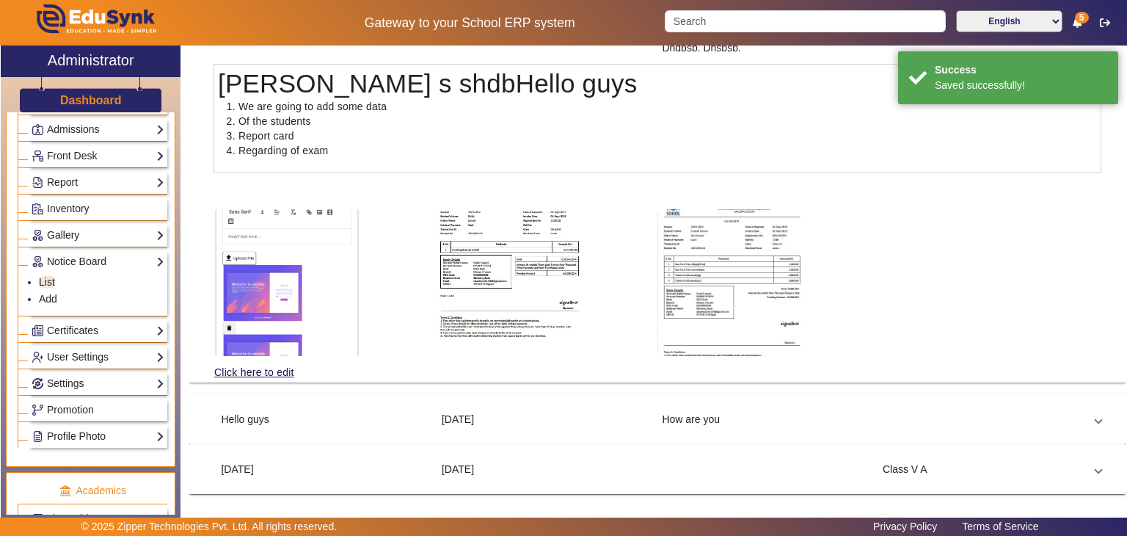
click at [392, 403] on mat-expansion-panel-header "Hello guys [DATE] How are you" at bounding box center [657, 418] width 923 height 35
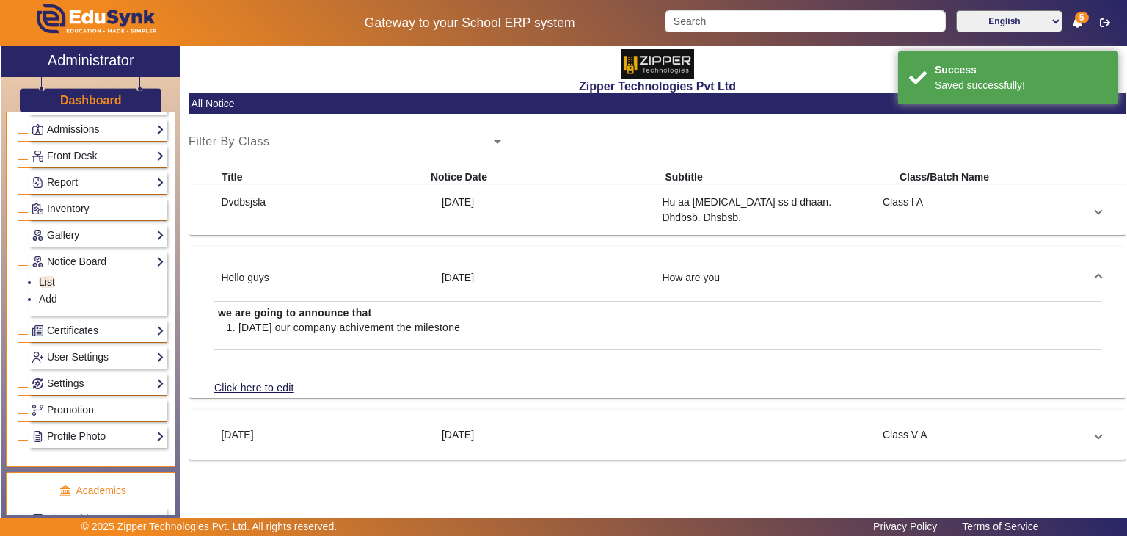
scroll to position [0, 0]
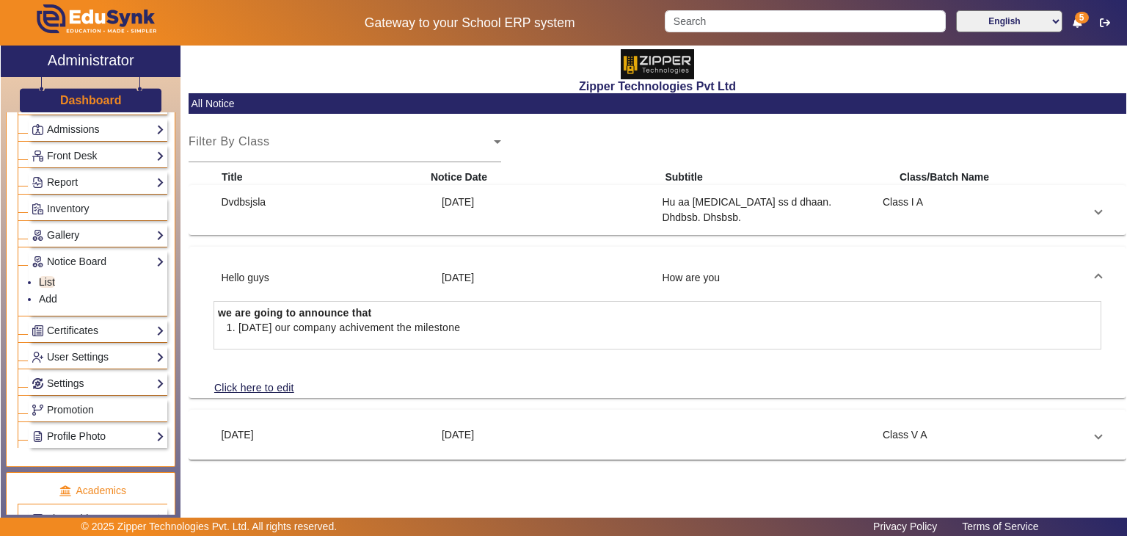
click at [658, 209] on div "Hu aa [MEDICAL_DATA] ss d dhaan. Dhdbsb. Dhsbsb." at bounding box center [765, 209] width 221 height 31
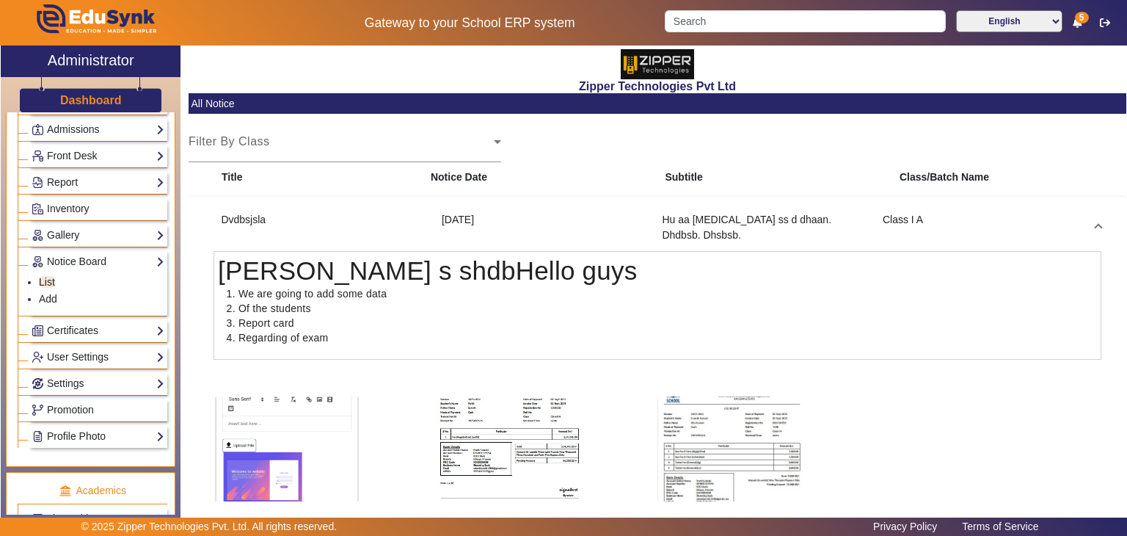
scroll to position [188, 0]
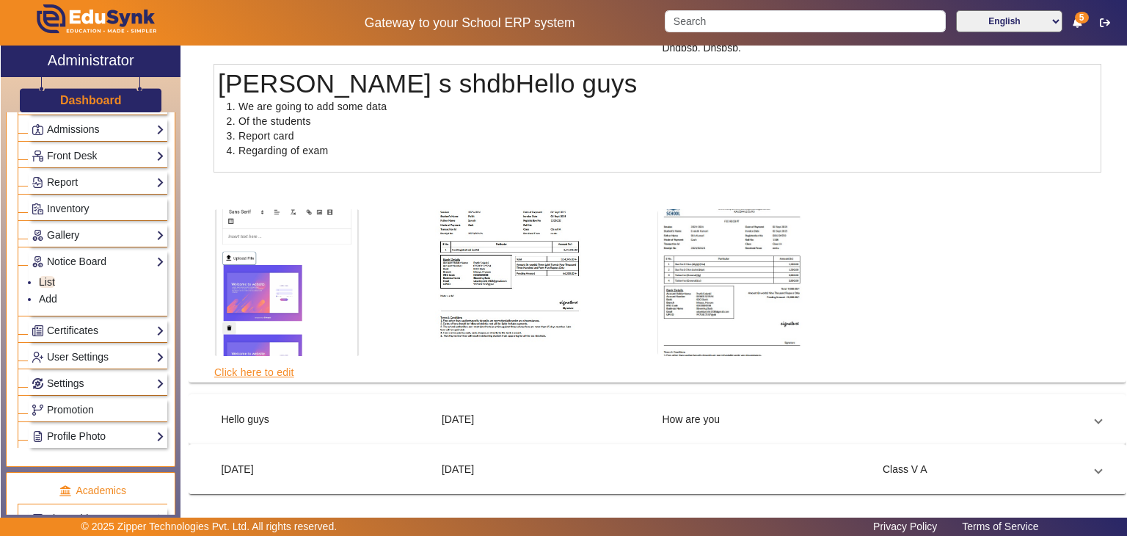
click at [276, 374] on link "Click here to edit" at bounding box center [254, 372] width 81 height 16
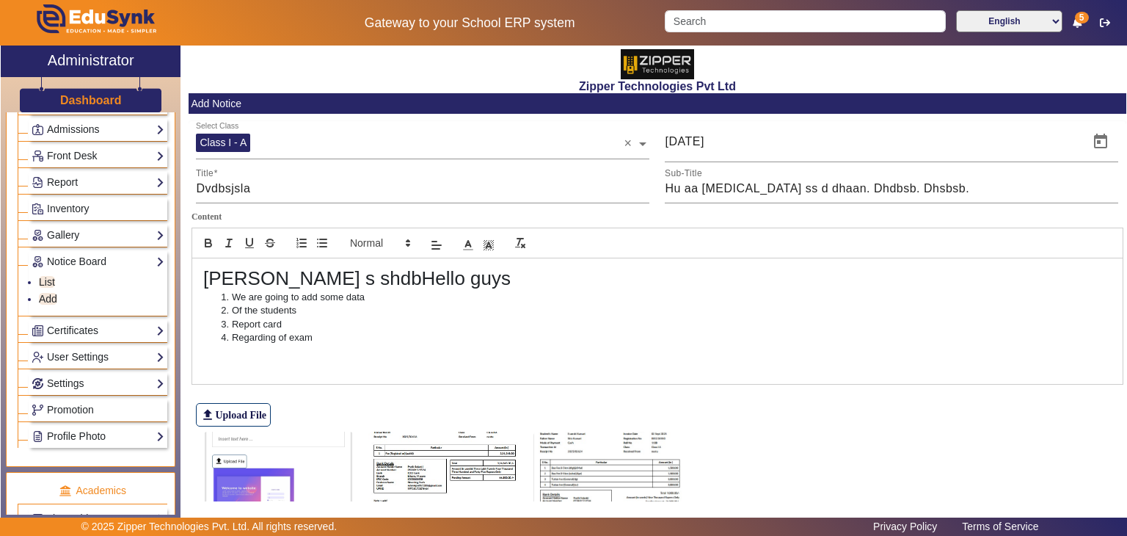
scroll to position [114, 0]
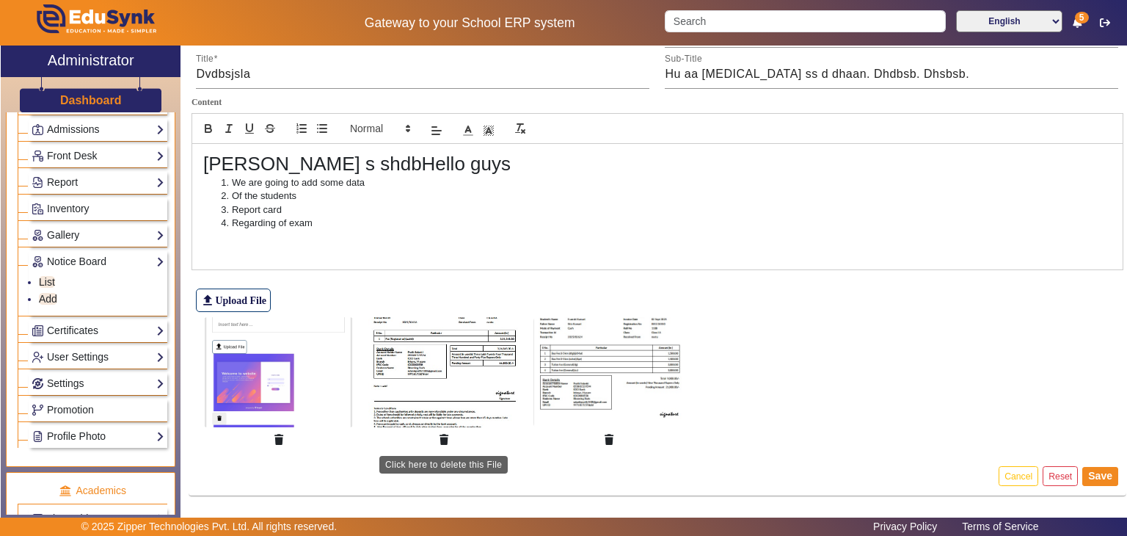
click at [449, 437] on button "button" at bounding box center [444, 439] width 26 height 25
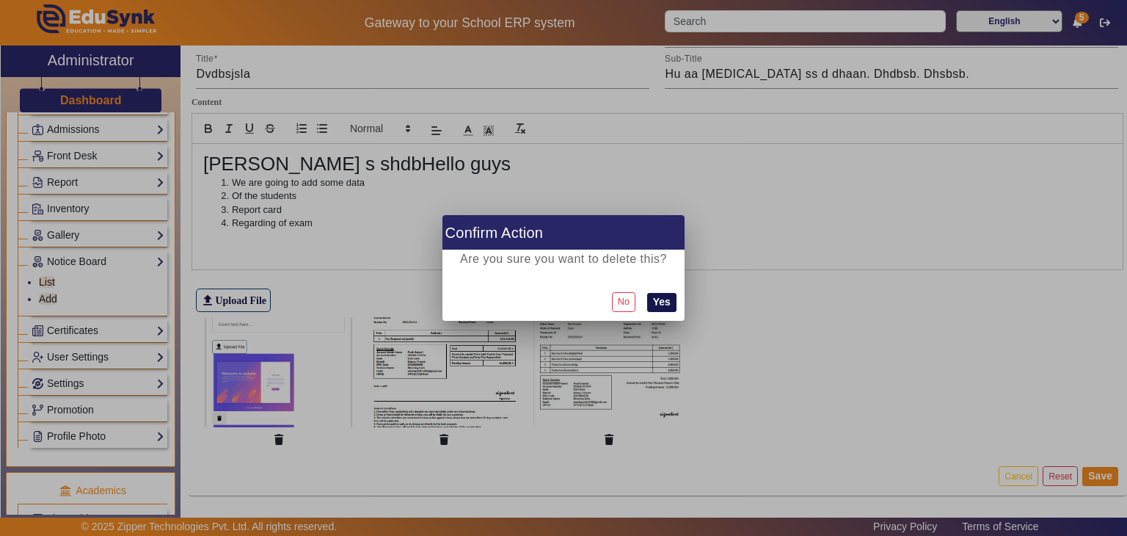
click at [671, 302] on button "Yes" at bounding box center [661, 302] width 29 height 19
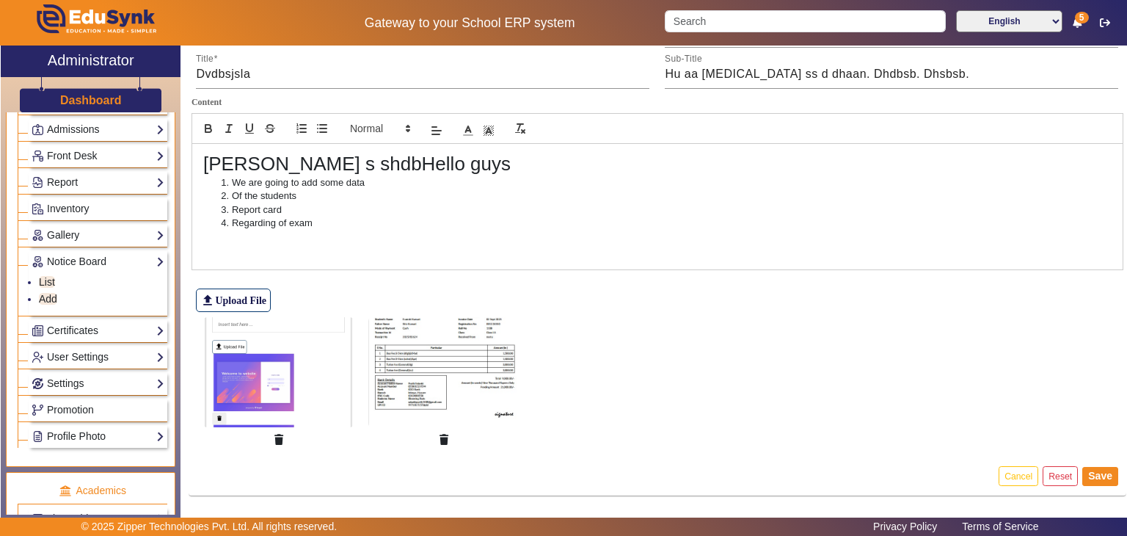
click at [450, 448] on button "button" at bounding box center [444, 439] width 26 height 25
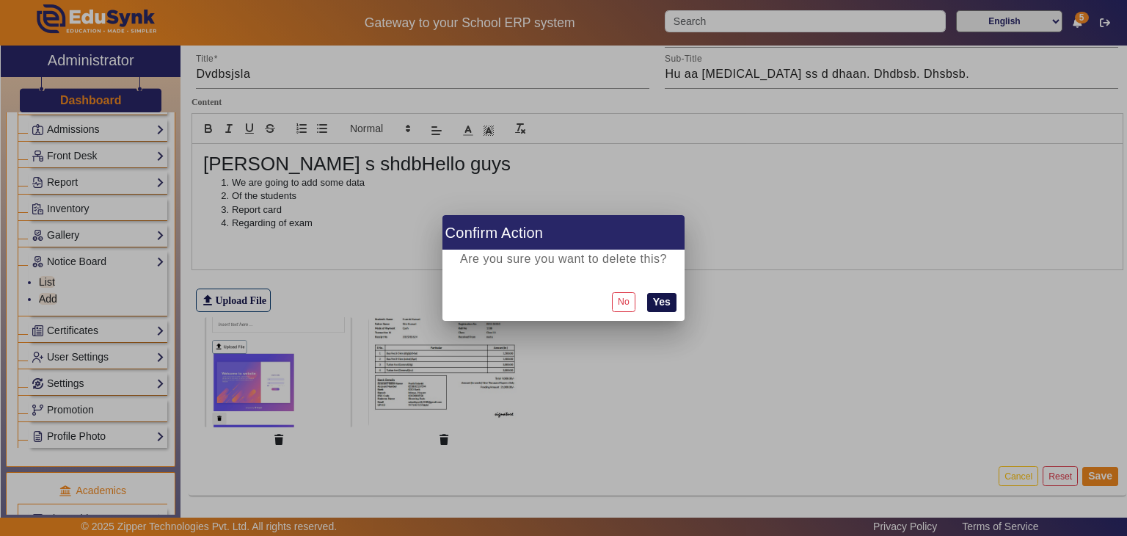
click at [663, 296] on button "Yes" at bounding box center [661, 302] width 29 height 19
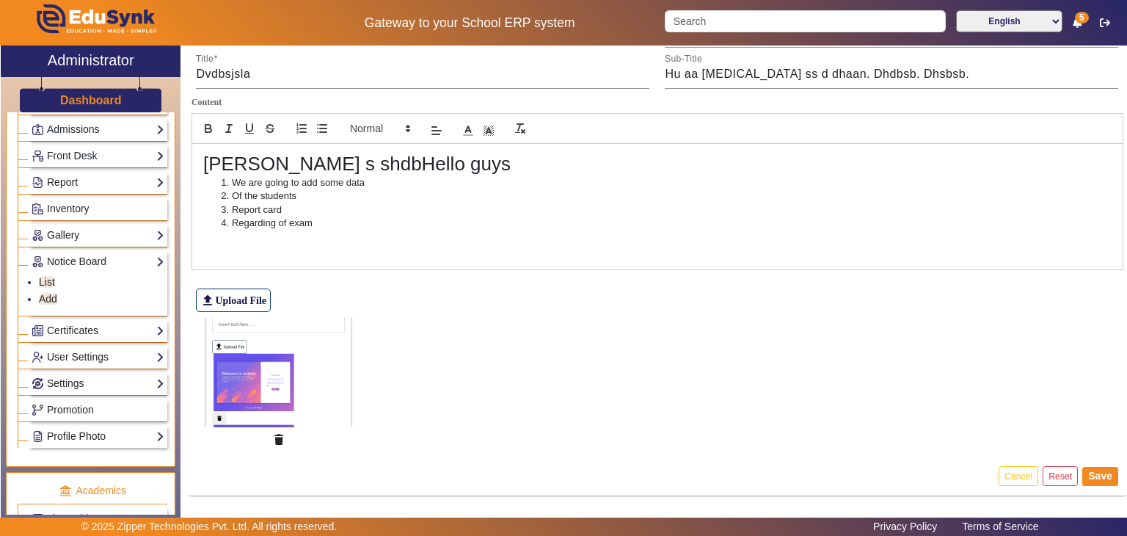
click at [282, 404] on img at bounding box center [278, 372] width 150 height 110
click at [281, 431] on button "button" at bounding box center [279, 439] width 26 height 25
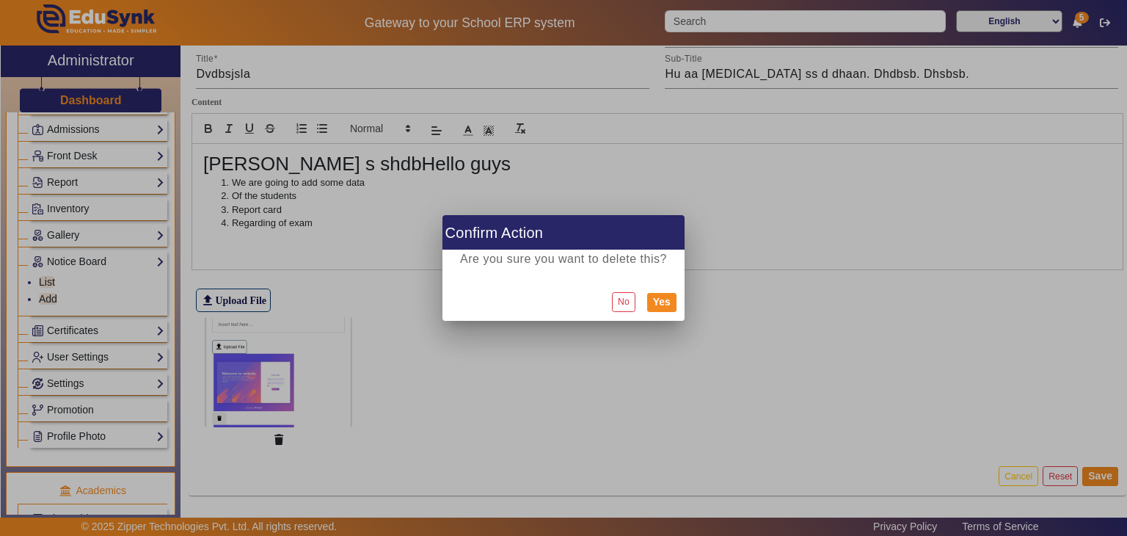
click at [671, 316] on div "No Yes" at bounding box center [564, 302] width 242 height 38
click at [658, 300] on button "Yes" at bounding box center [661, 302] width 29 height 19
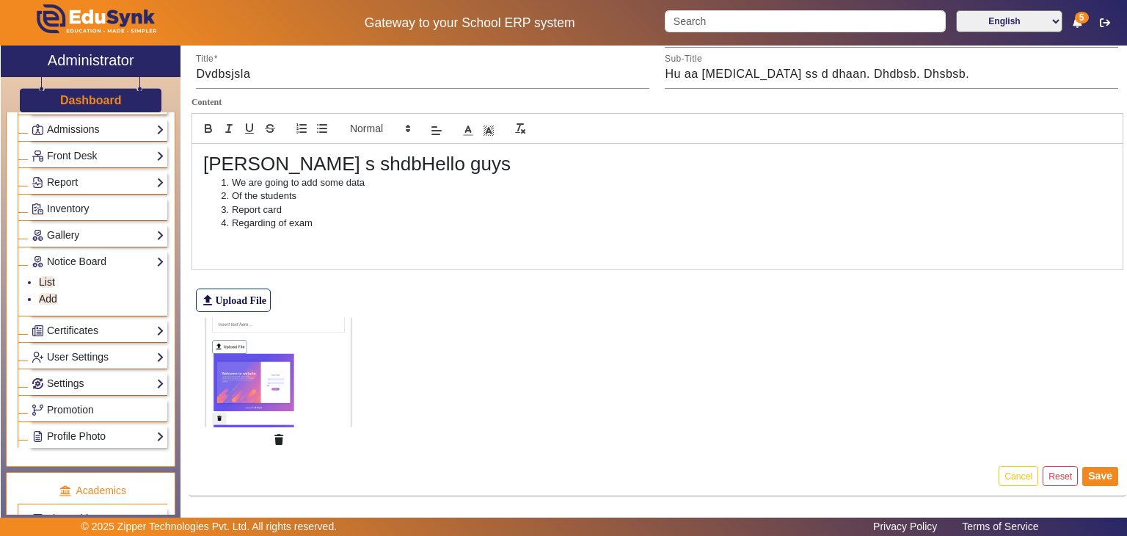
scroll to position [0, 0]
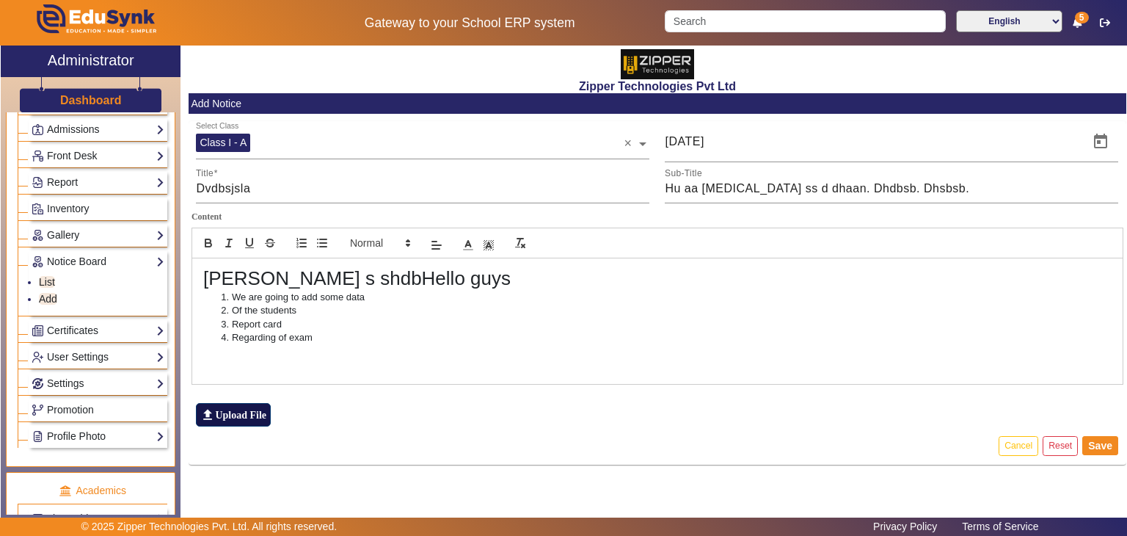
click at [249, 413] on label "file_upload Upload File" at bounding box center [233, 414] width 75 height 23
click at [0, 0] on input "file_upload Upload File" at bounding box center [0, 0] width 0 height 0
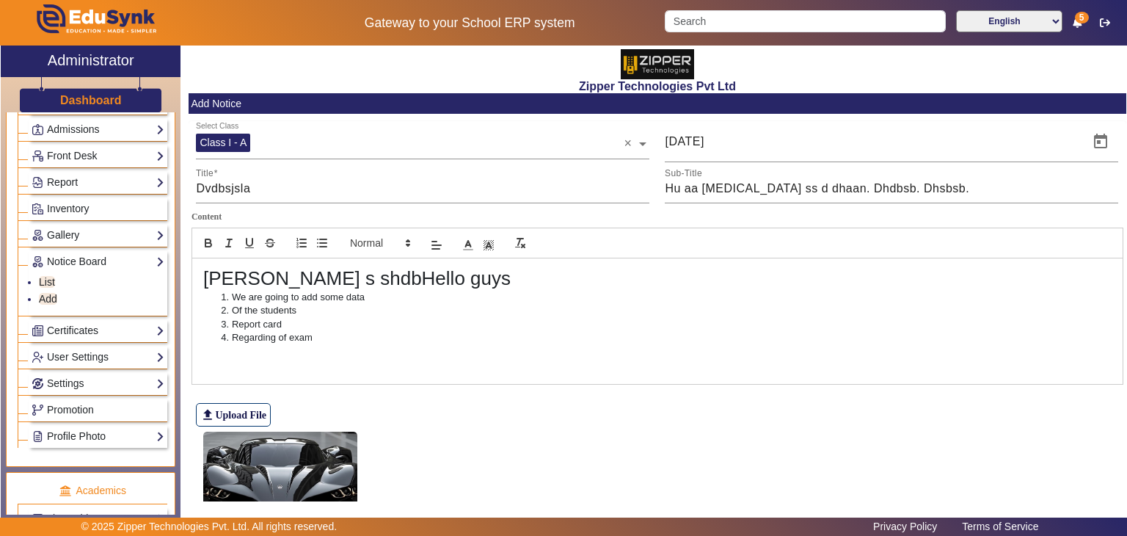
scroll to position [114, 0]
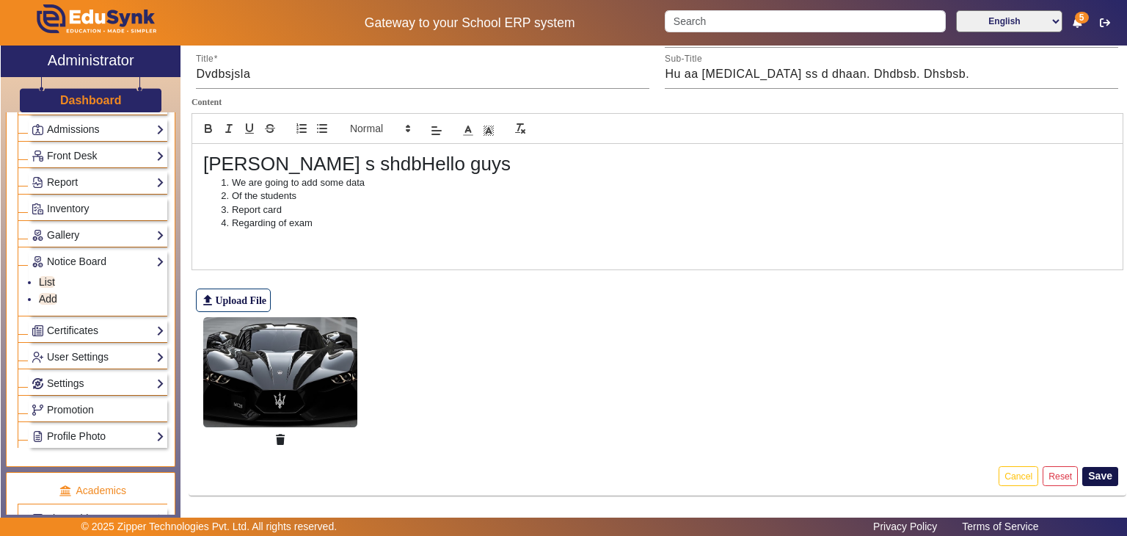
click at [1088, 473] on button "Save" at bounding box center [1101, 476] width 36 height 19
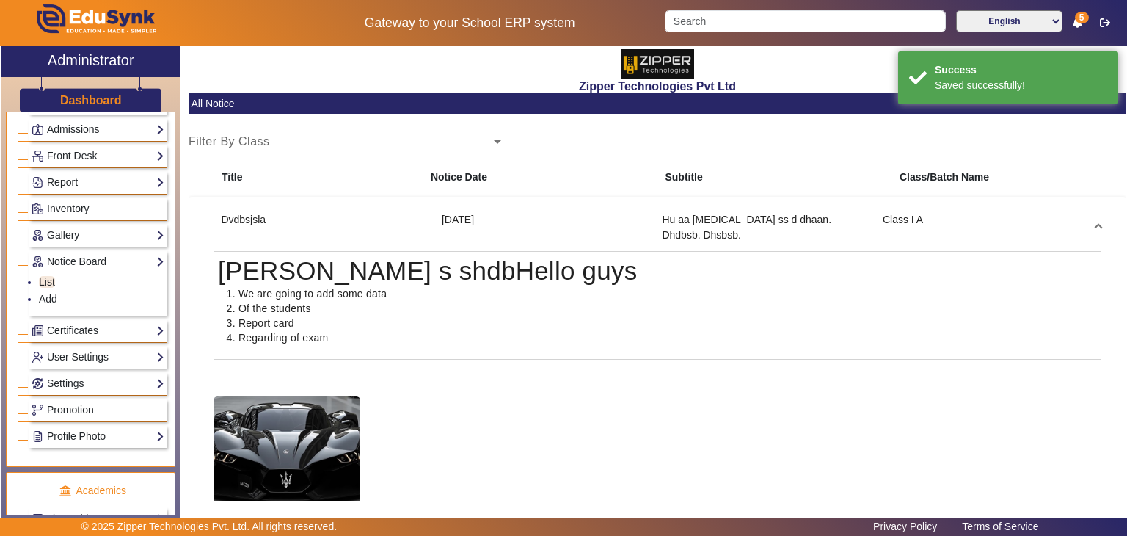
scroll to position [150, 0]
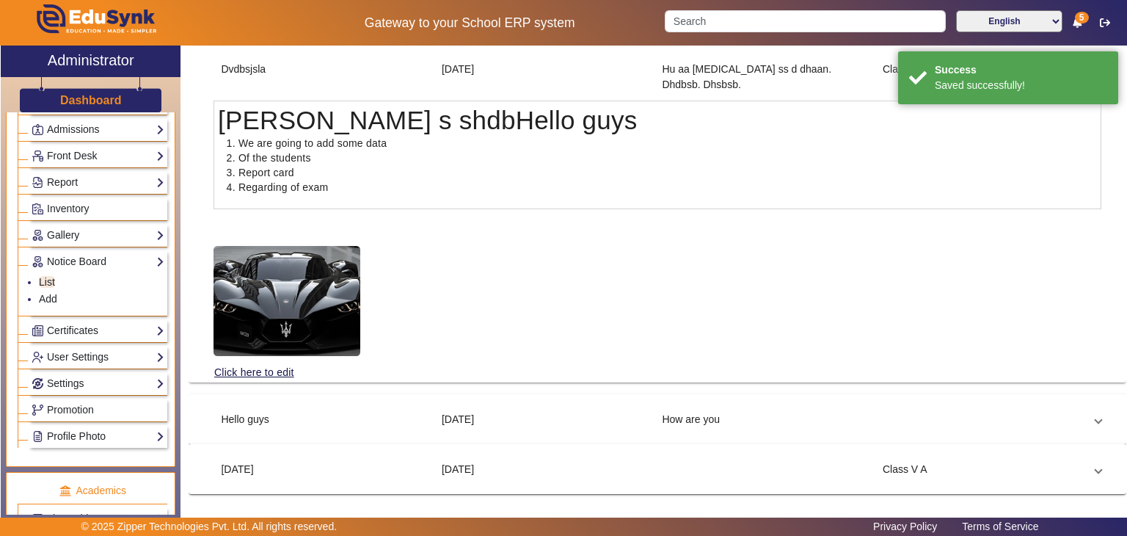
click at [379, 409] on mat-expansion-panel-header "Hello guys [DATE] How are you" at bounding box center [657, 418] width 923 height 35
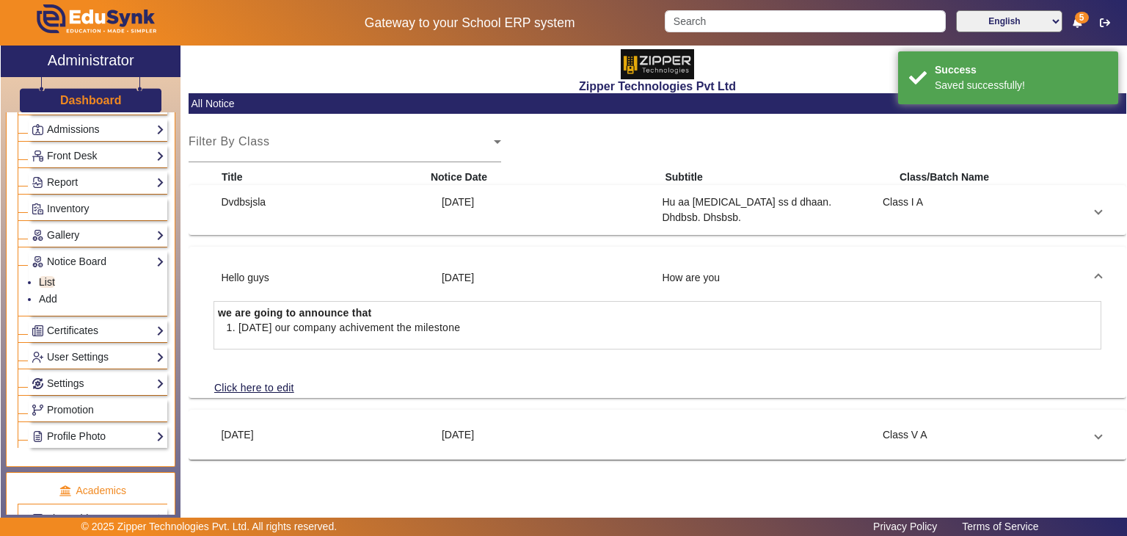
scroll to position [0, 0]
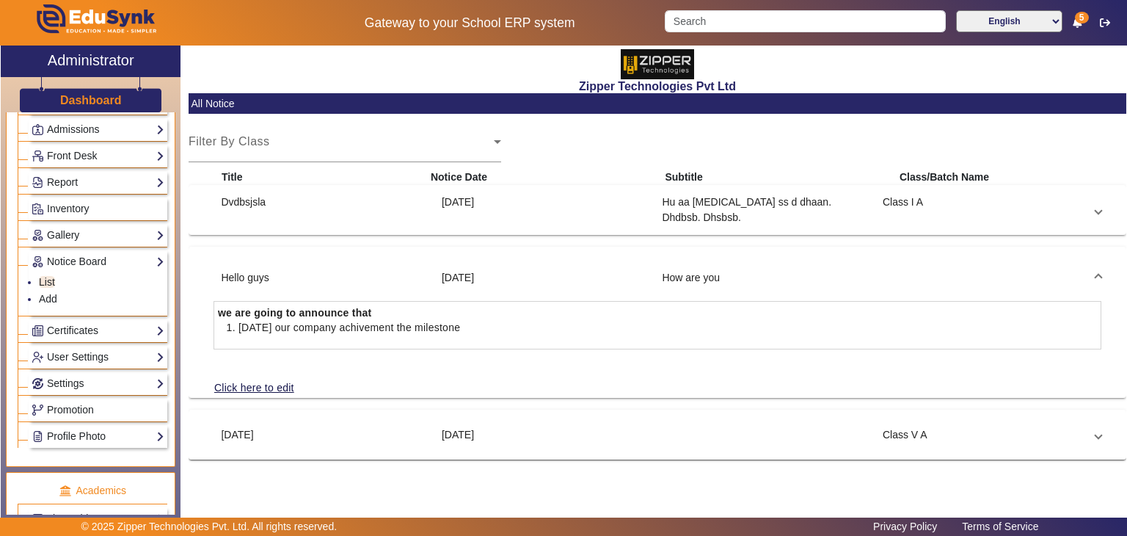
click at [416, 214] on div "Dvdbsjsla" at bounding box center [324, 209] width 221 height 31
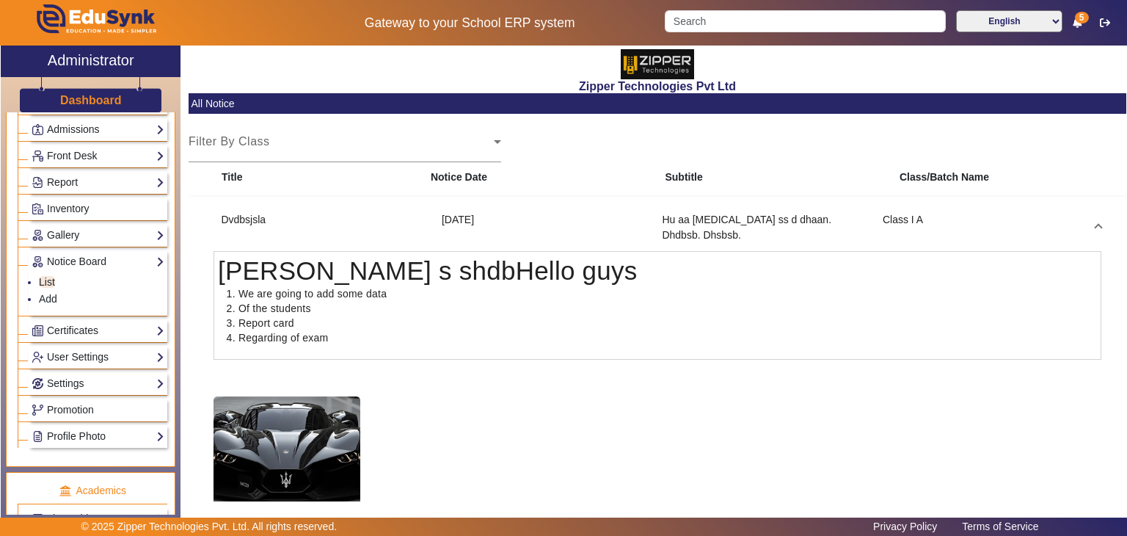
click at [416, 214] on mat-expansion-panel-header "Dvdbsjsla [DATE] Hu aa [MEDICAL_DATA] ss d dhaan. Dhdbsb. Dhsbsb. Class I A" at bounding box center [657, 227] width 923 height 47
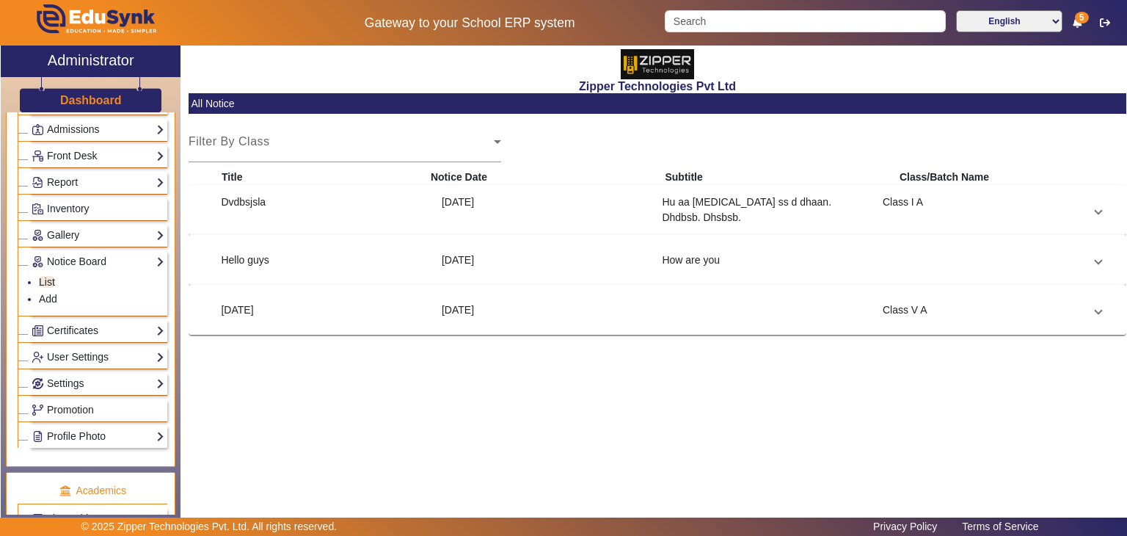
click at [767, 209] on div "Hu aa [MEDICAL_DATA] ss d dhaan. Dhdbsb. Dhsbsb." at bounding box center [765, 209] width 221 height 31
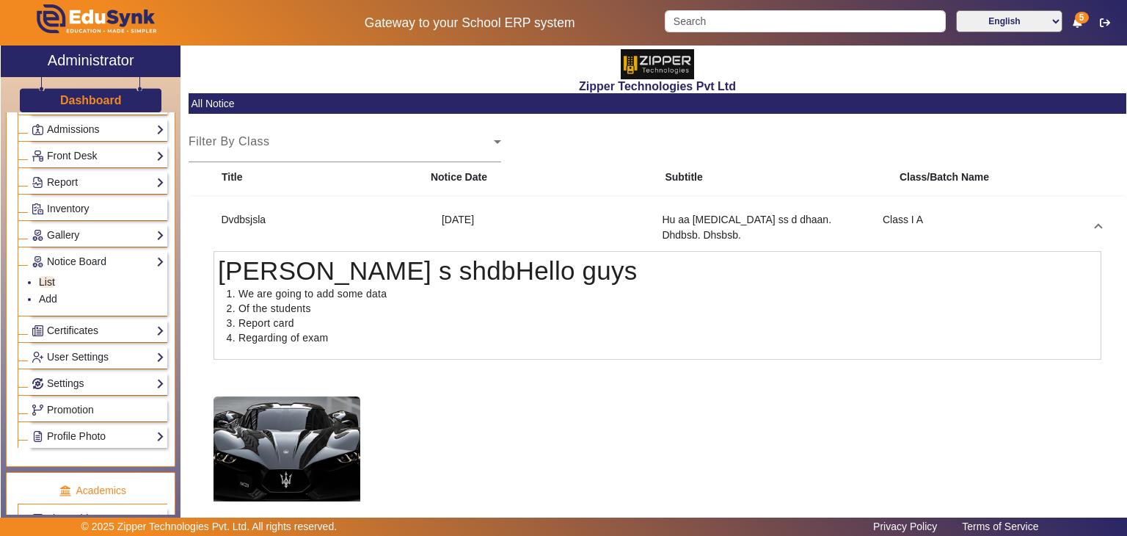
scroll to position [150, 0]
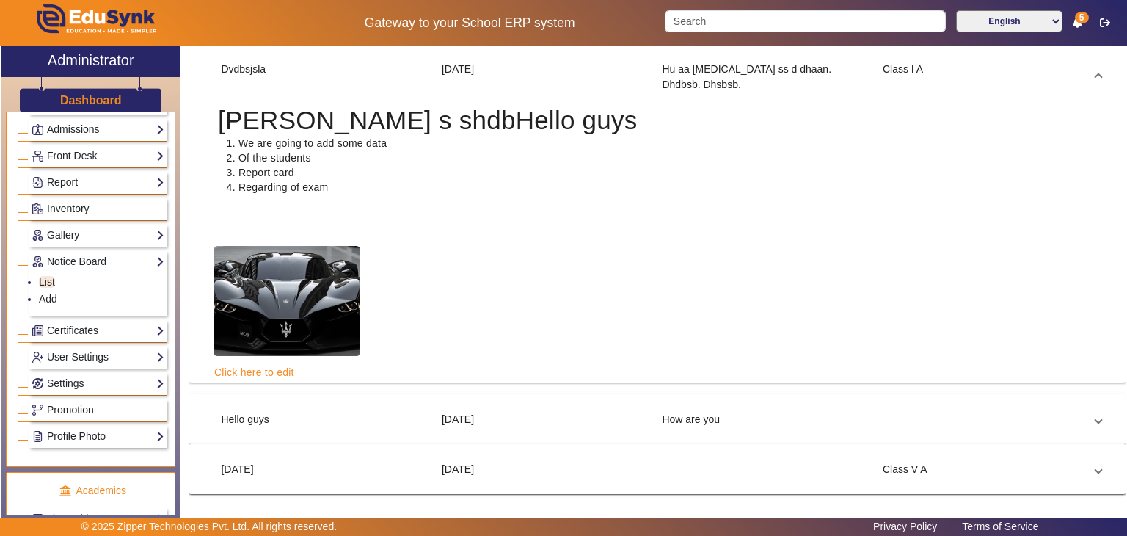
click at [238, 369] on link "Click here to edit" at bounding box center [254, 372] width 81 height 16
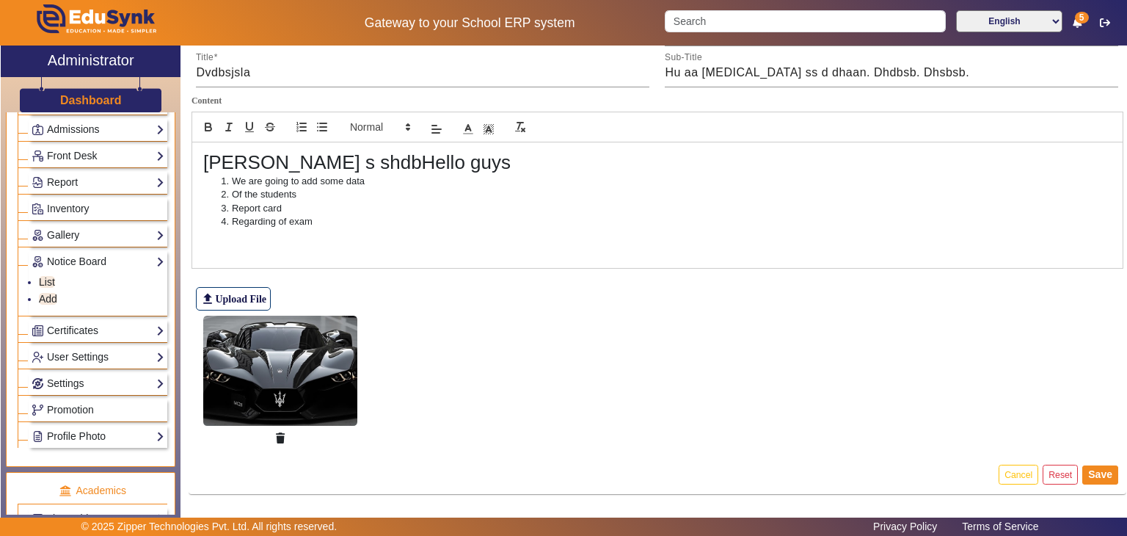
scroll to position [114, 0]
click at [367, 159] on h1 "[PERSON_NAME] s shdbHello guys" at bounding box center [657, 164] width 909 height 23
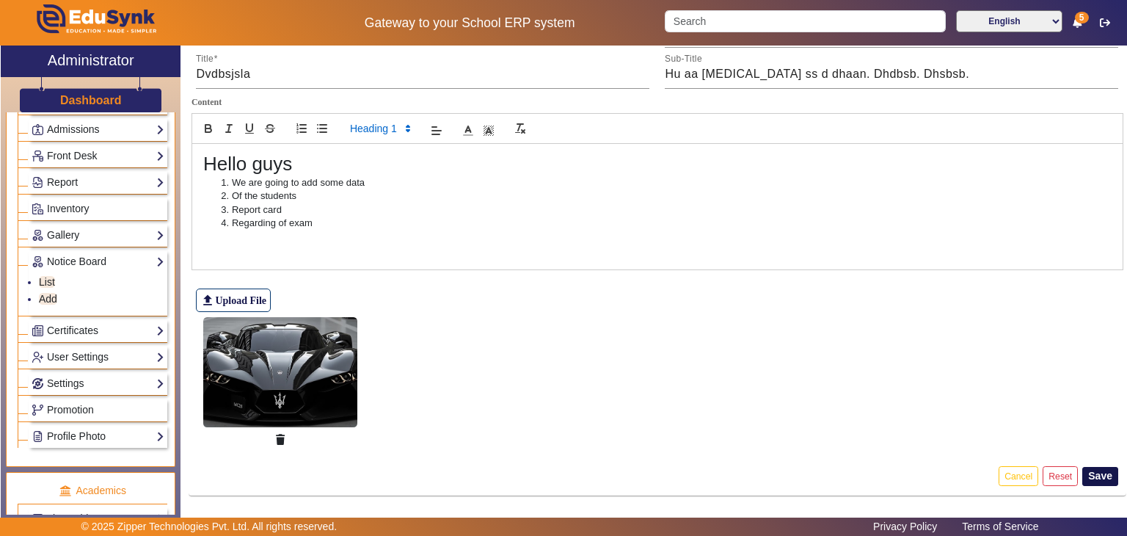
click at [1092, 468] on button "Save" at bounding box center [1101, 476] width 36 height 19
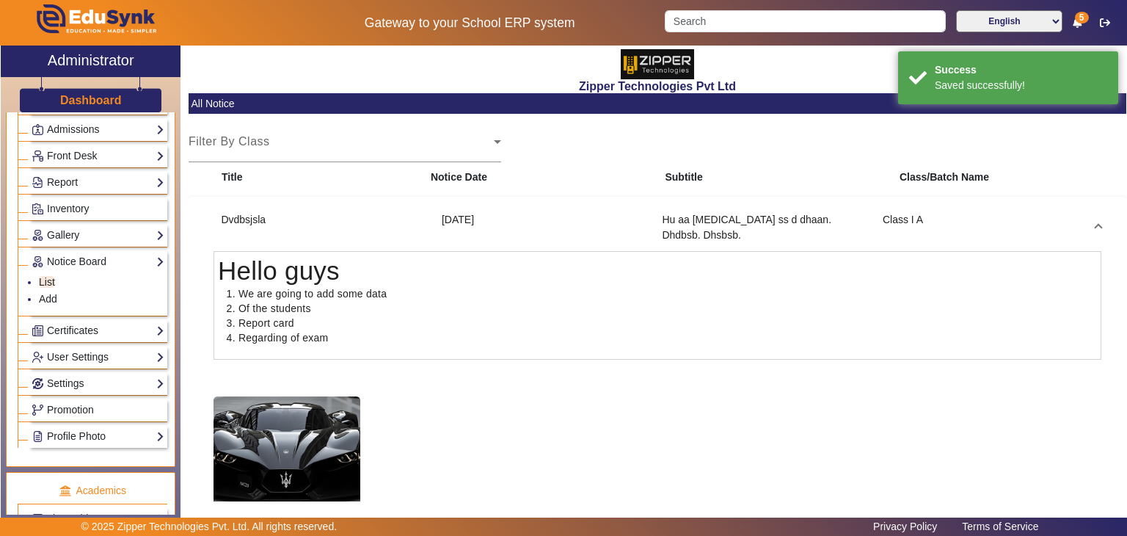
click at [514, 201] on mat-expansion-panel "Dvdbsjsla [DATE] Hu aa [MEDICAL_DATA] ss d dhaan. Dhdbsb. Dhsbsb. Class I A Hel…" at bounding box center [658, 365] width 938 height 336
click at [1080, 229] on div "Class I A" at bounding box center [985, 227] width 221 height 31
